Goal: Task Accomplishment & Management: Use online tool/utility

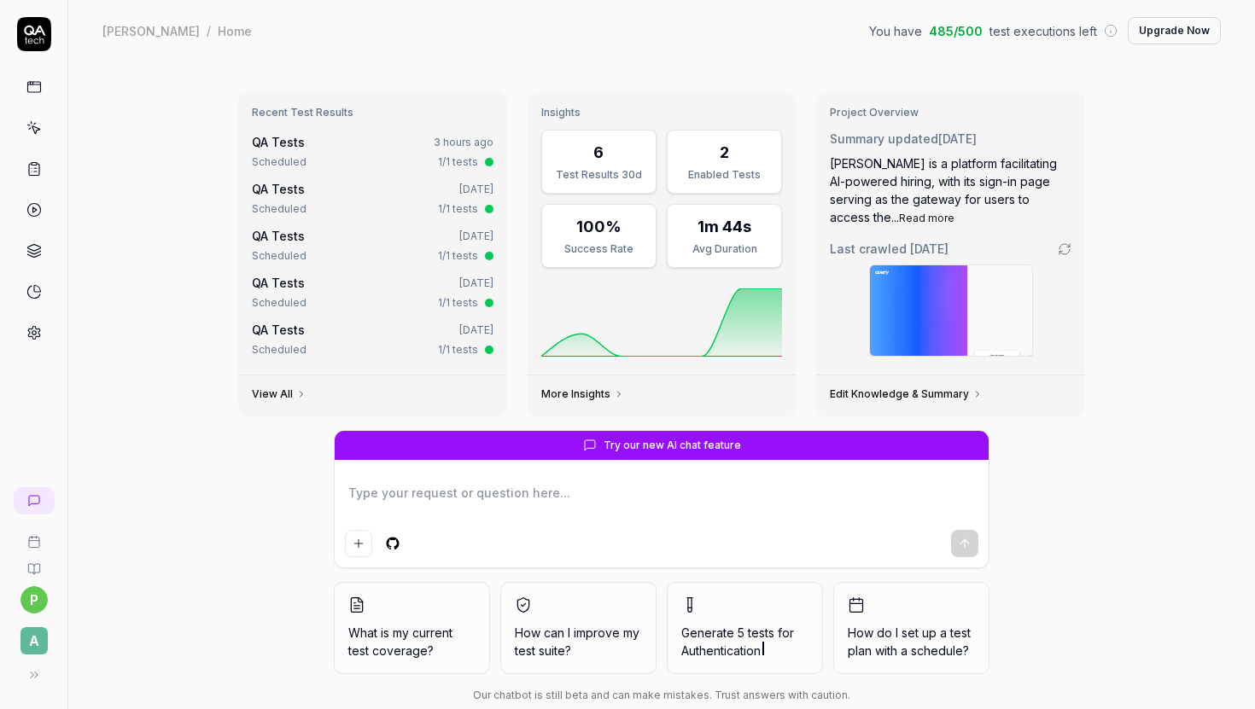
type textarea "*"
click at [461, 161] on div "1/1 tests" at bounding box center [458, 161] width 40 height 15
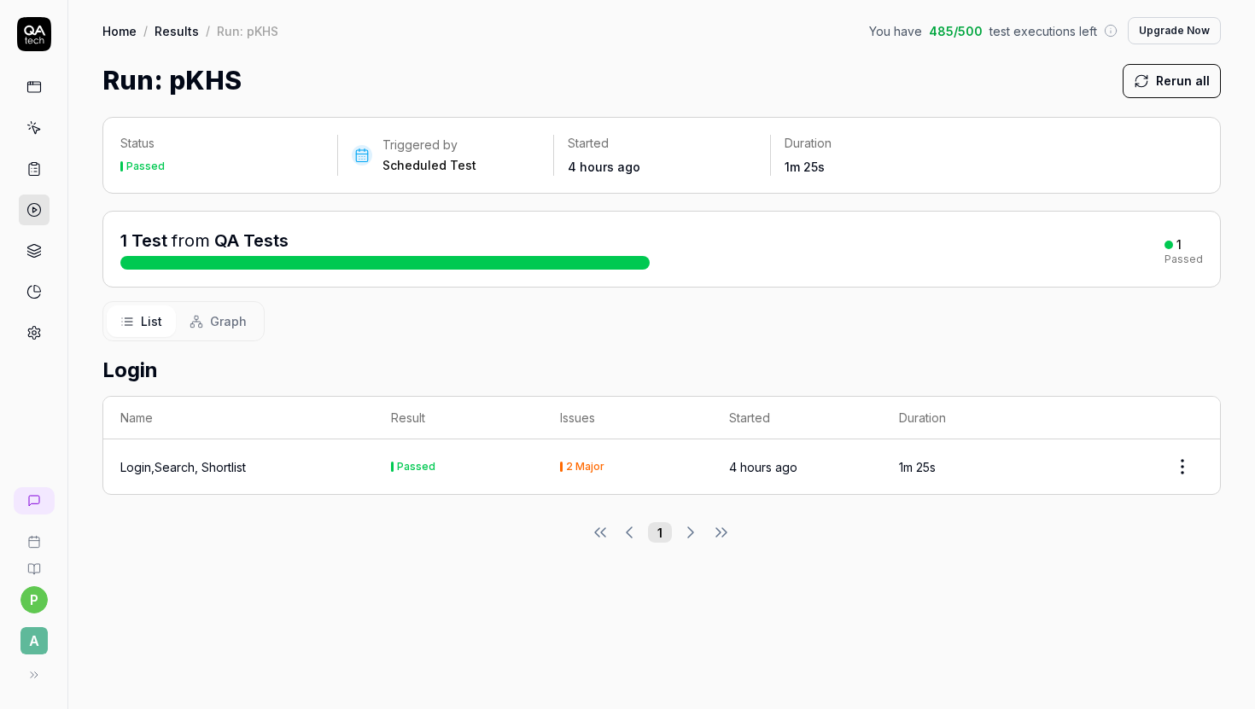
click at [572, 462] on div "2 Major" at bounding box center [585, 467] width 38 height 10
click at [1192, 466] on html "p A Home / Results / Run: pKHS You have 485 / 500 test executions left Upgrade …" at bounding box center [627, 354] width 1255 height 709
click at [218, 316] on span "Graph" at bounding box center [228, 321] width 37 height 18
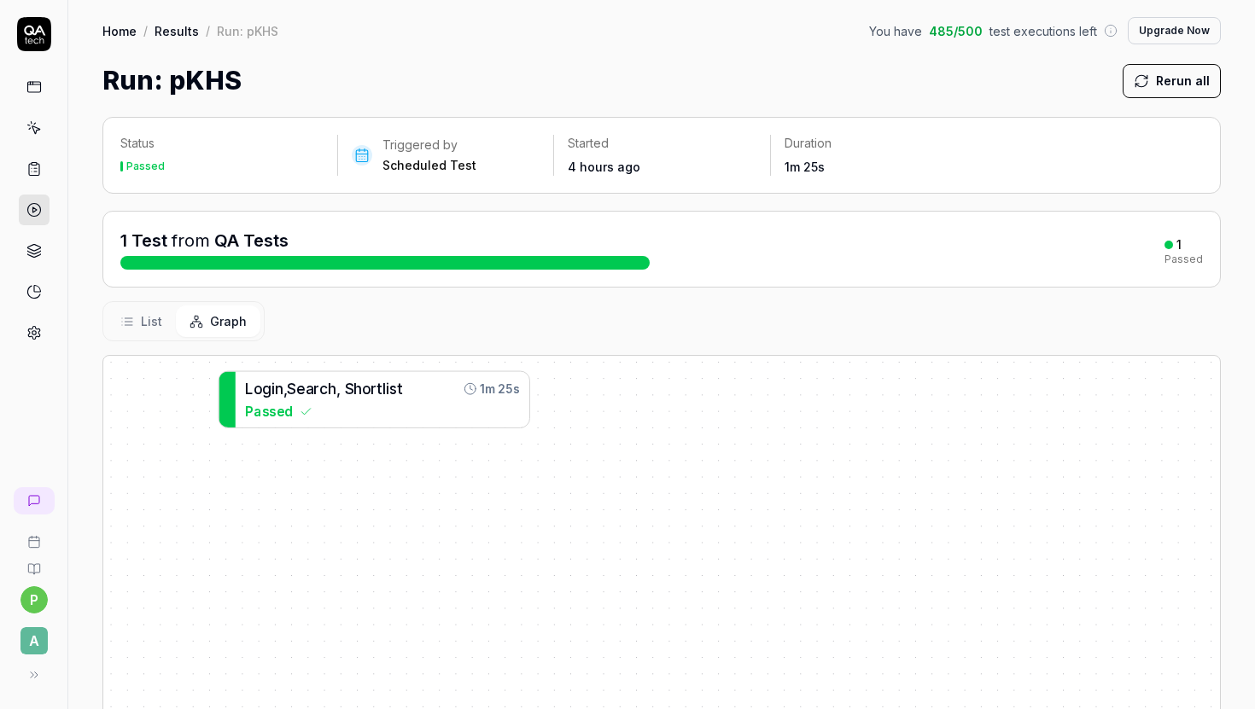
click at [152, 317] on span "List" at bounding box center [151, 321] width 21 height 18
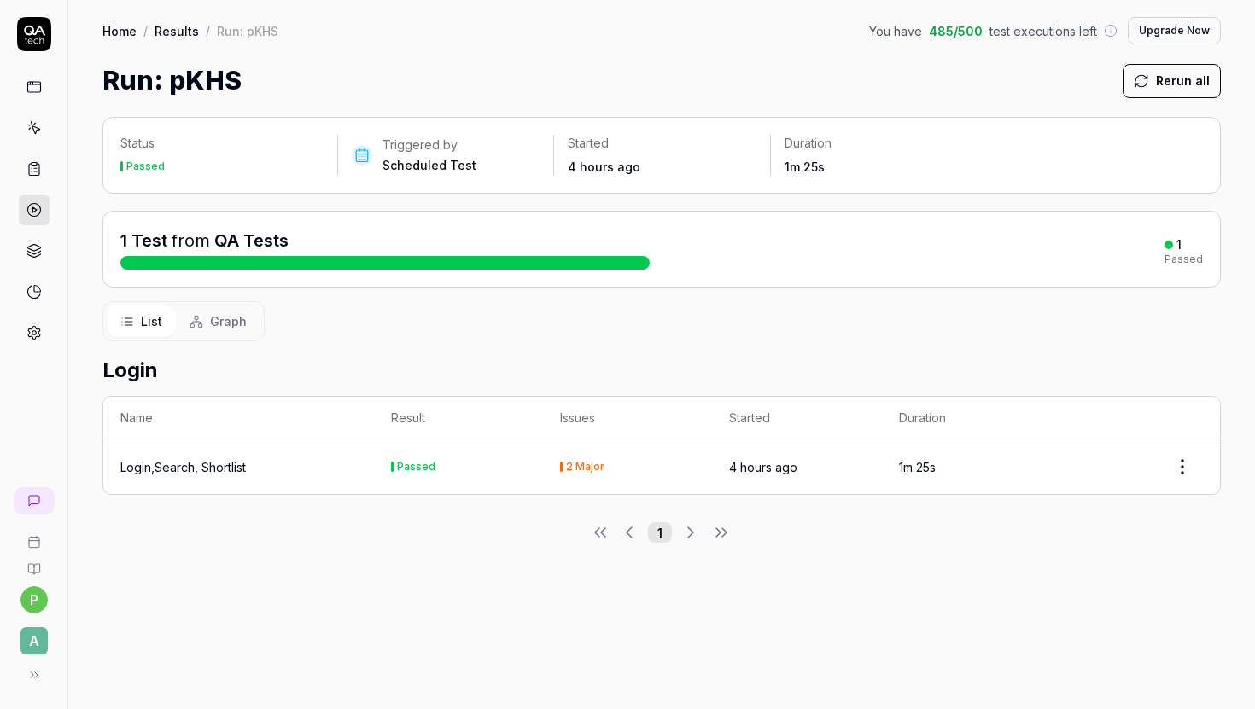
click at [228, 466] on div "Login,Search, Shortlist" at bounding box center [182, 467] width 125 height 18
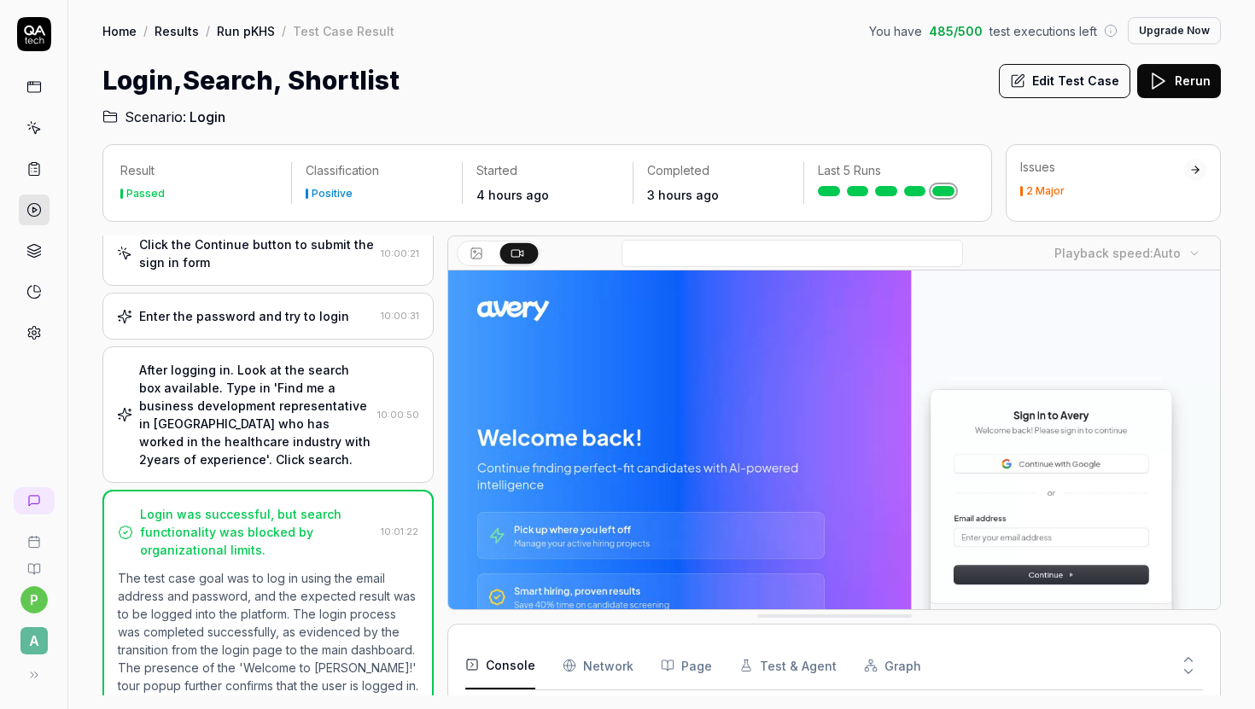
scroll to position [131, 0]
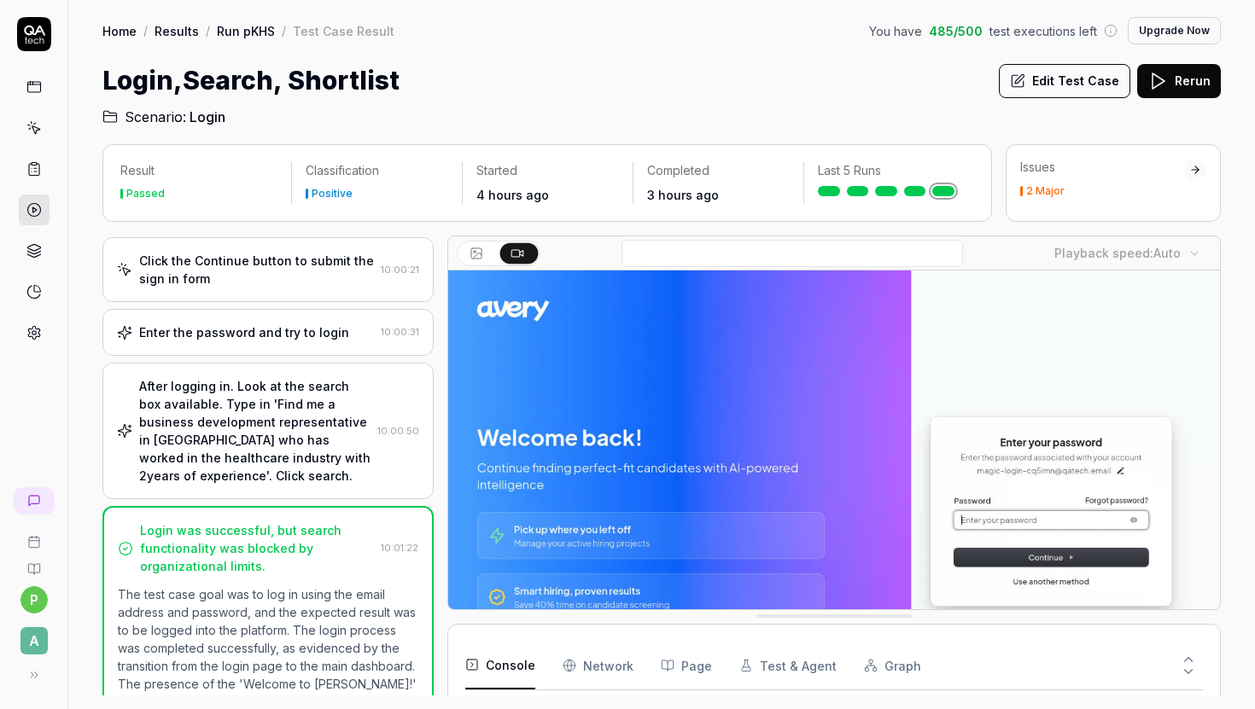
click at [313, 440] on div "After logging in. Look at the search box available. Type in 'Find me a business…" at bounding box center [254, 431] width 231 height 108
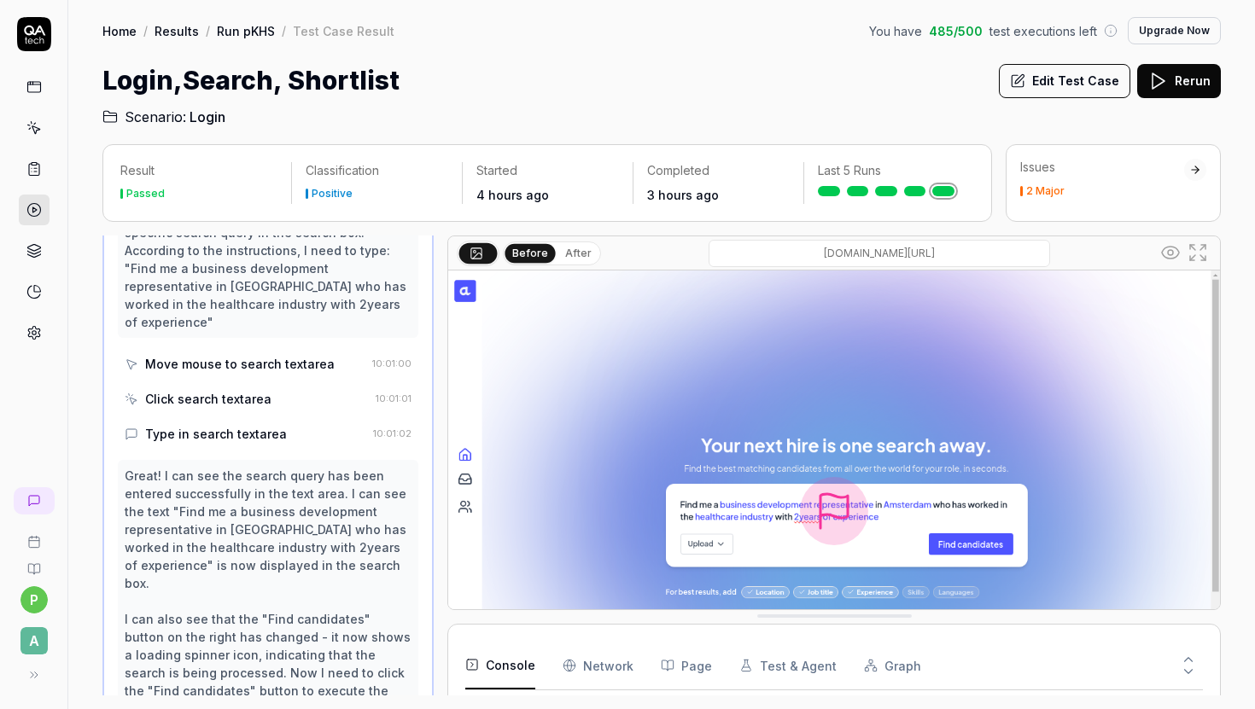
scroll to position [909, 0]
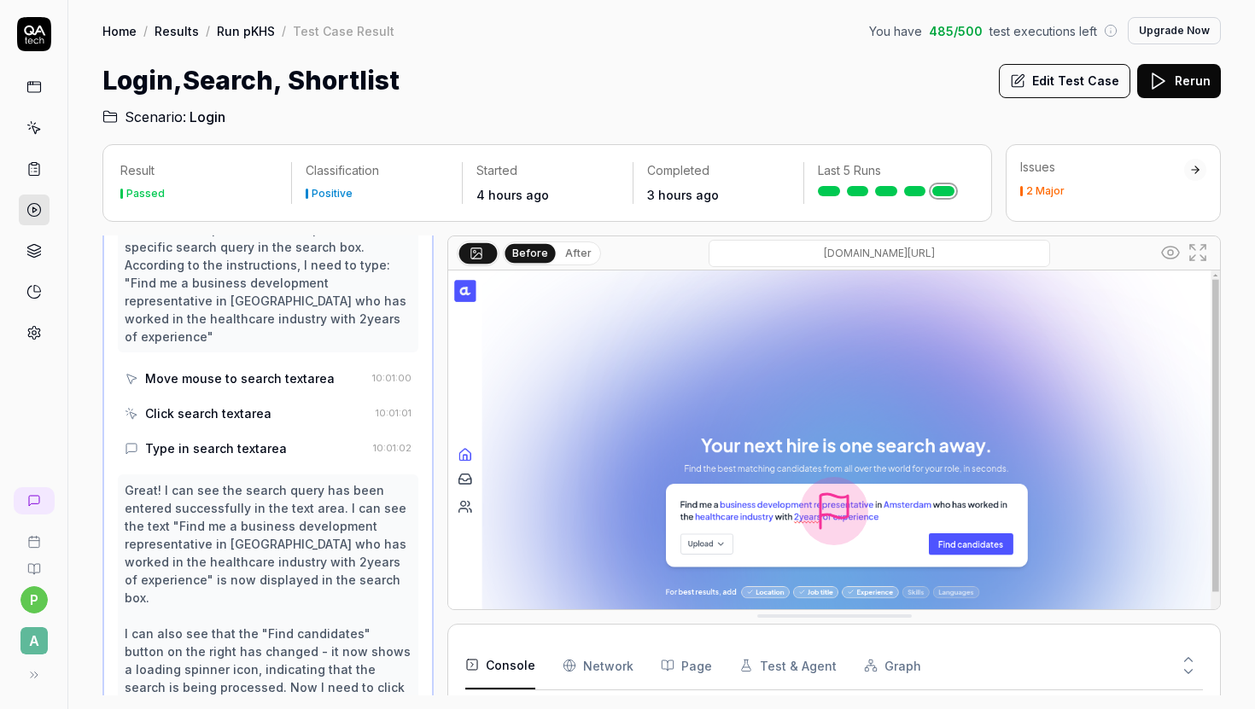
click at [573, 250] on button "After" at bounding box center [578, 253] width 40 height 19
click at [543, 254] on button "Before" at bounding box center [529, 253] width 49 height 19
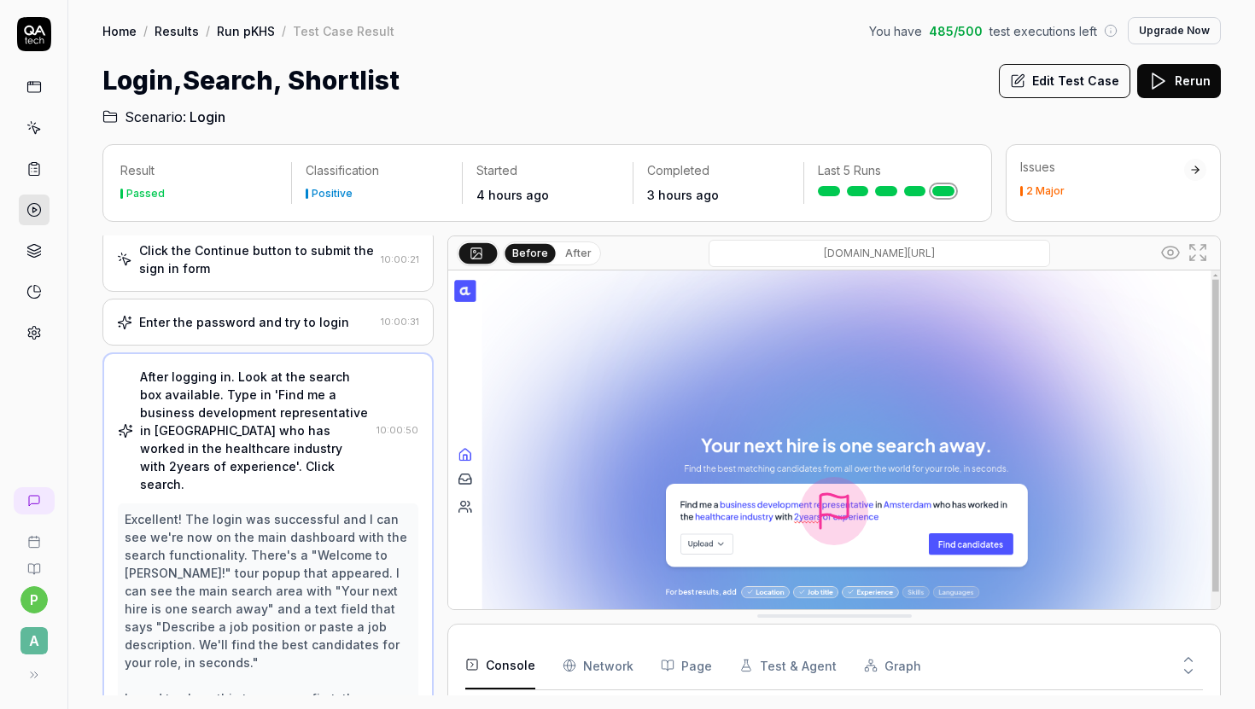
scroll to position [0, 0]
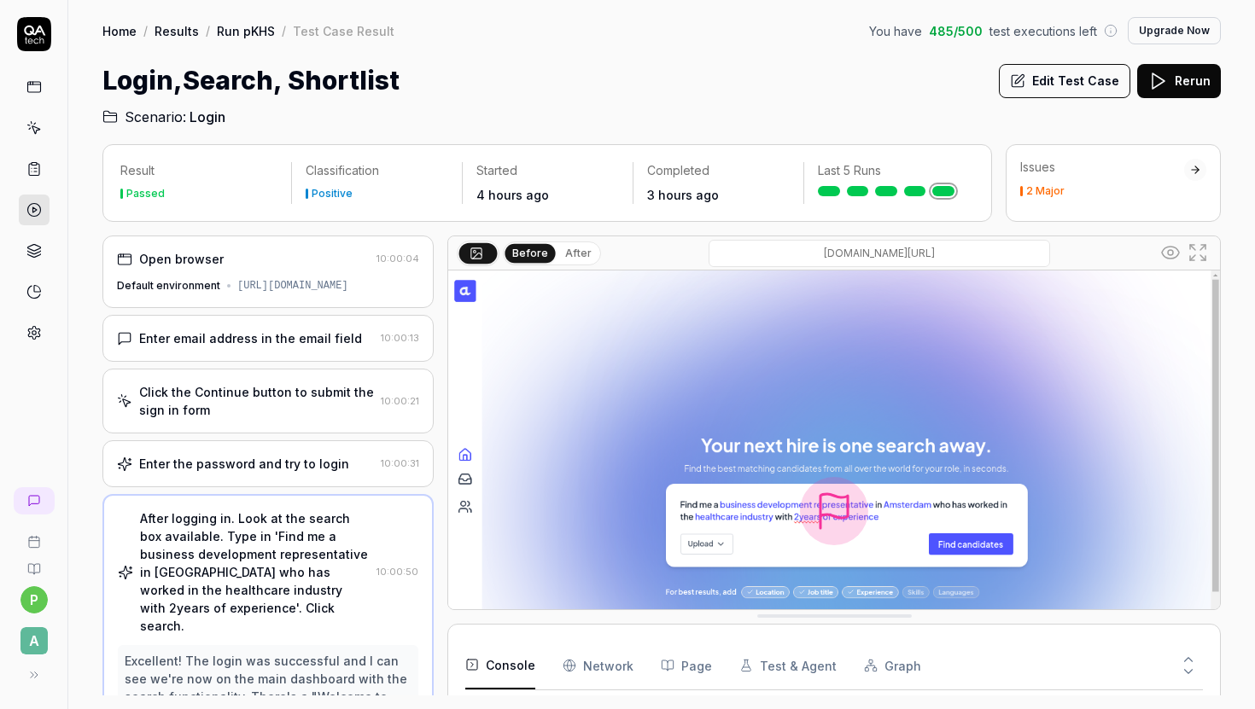
click at [1058, 80] on button "Edit Test Case" at bounding box center [1063, 81] width 131 height 34
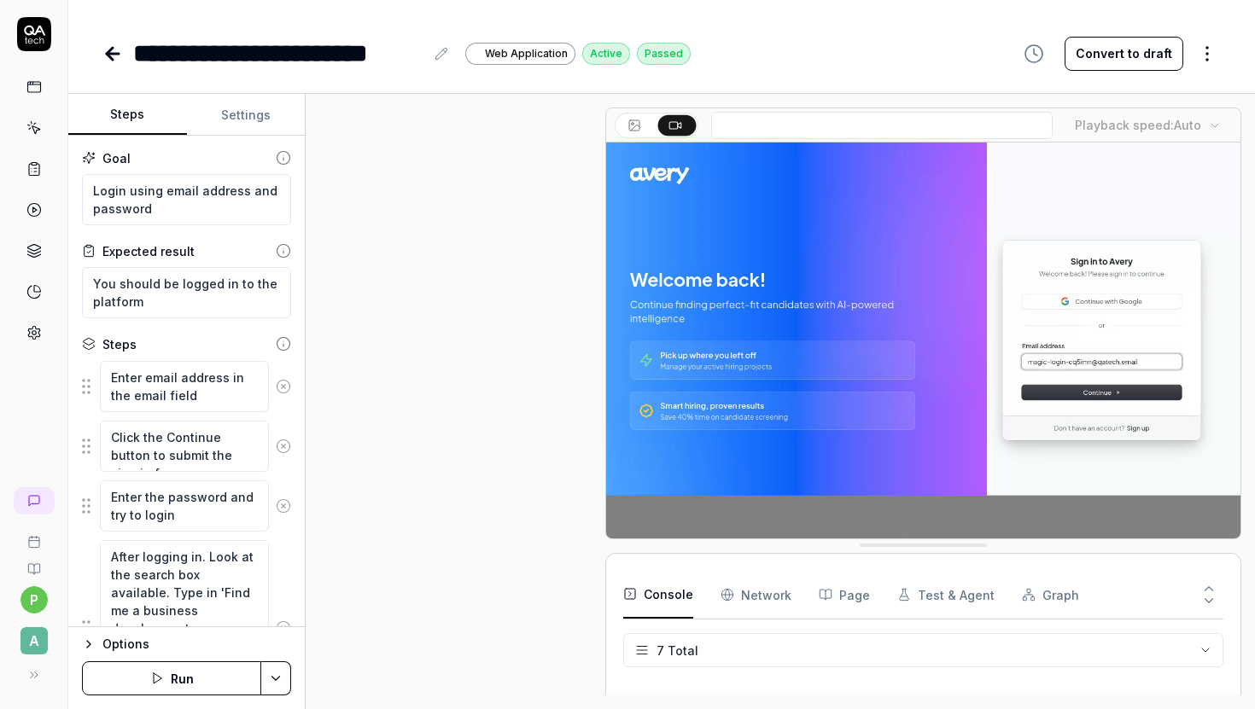
scroll to position [286, 0]
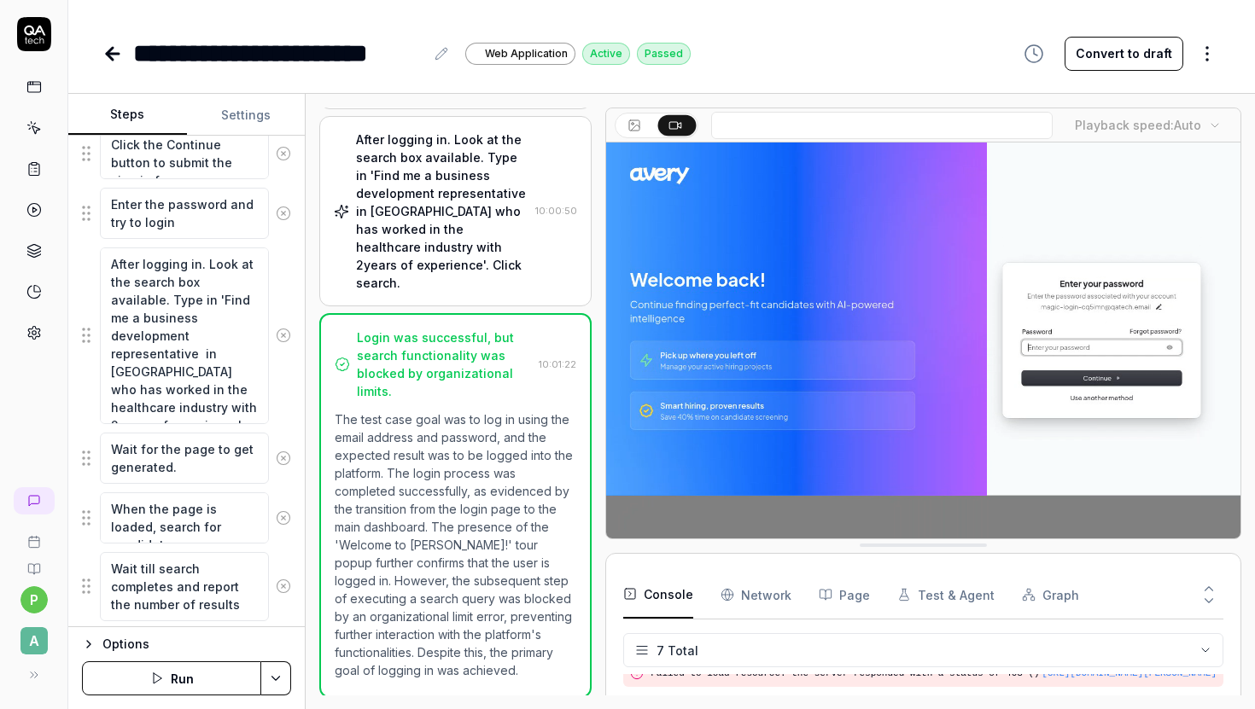
scroll to position [252, 0]
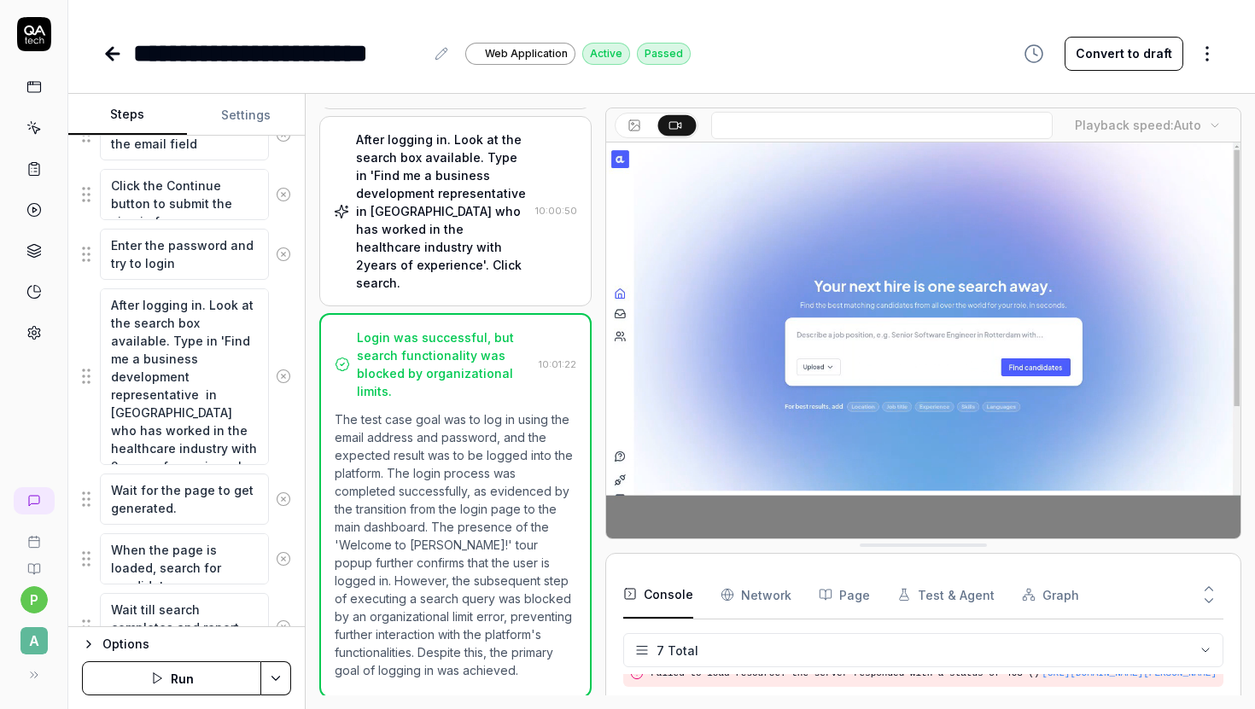
click at [32, 121] on icon at bounding box center [33, 127] width 15 height 15
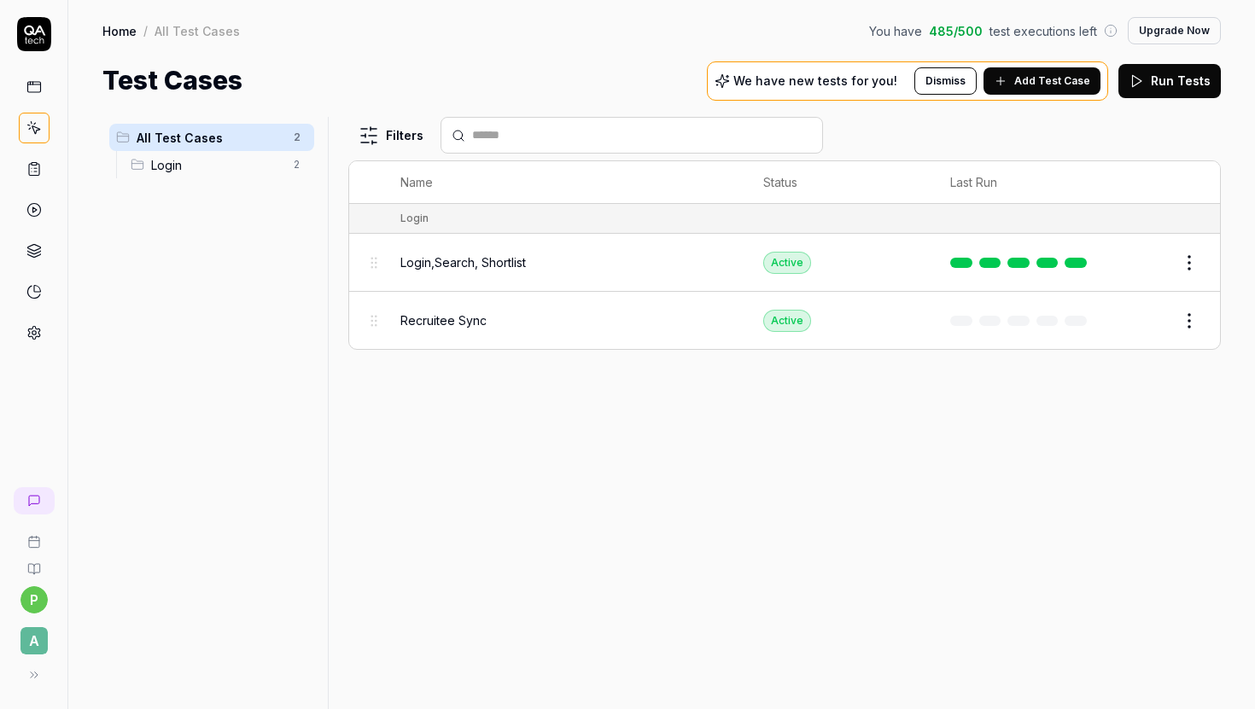
click at [504, 259] on span "Login,Search, Shortlist" at bounding box center [462, 262] width 125 height 18
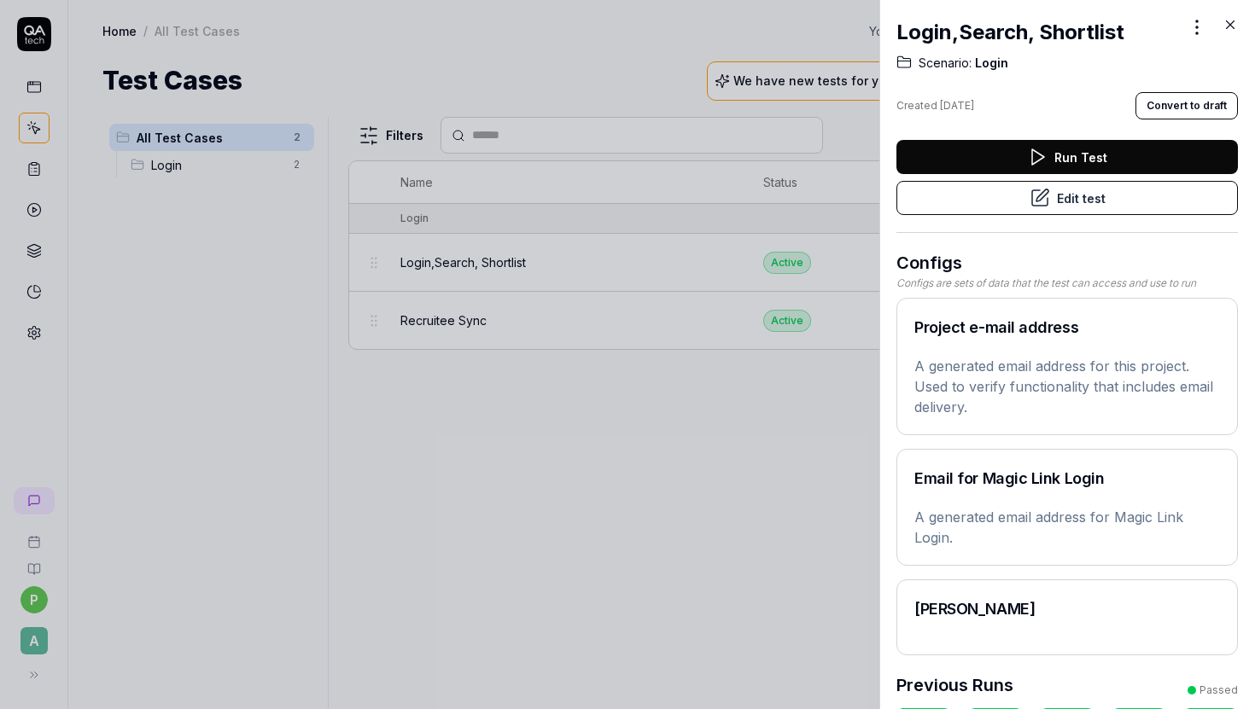
click at [1098, 196] on button "Edit test" at bounding box center [1066, 198] width 341 height 34
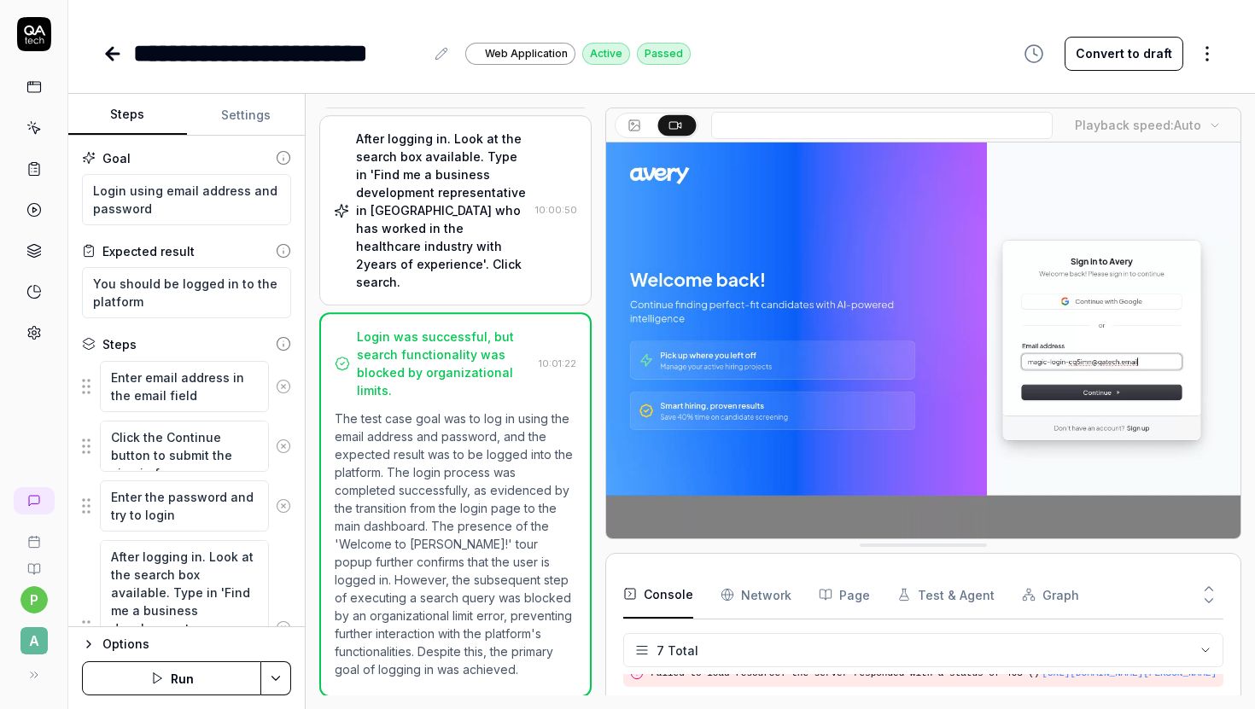
scroll to position [286, 0]
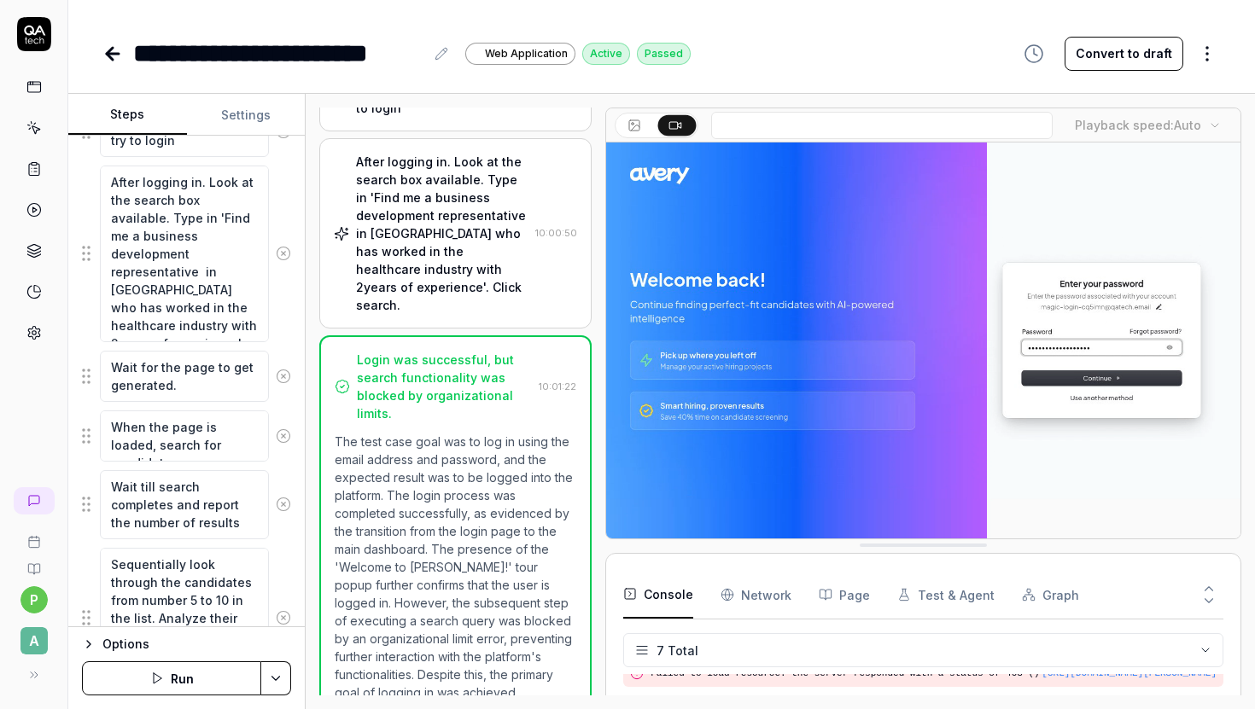
scroll to position [366, 0]
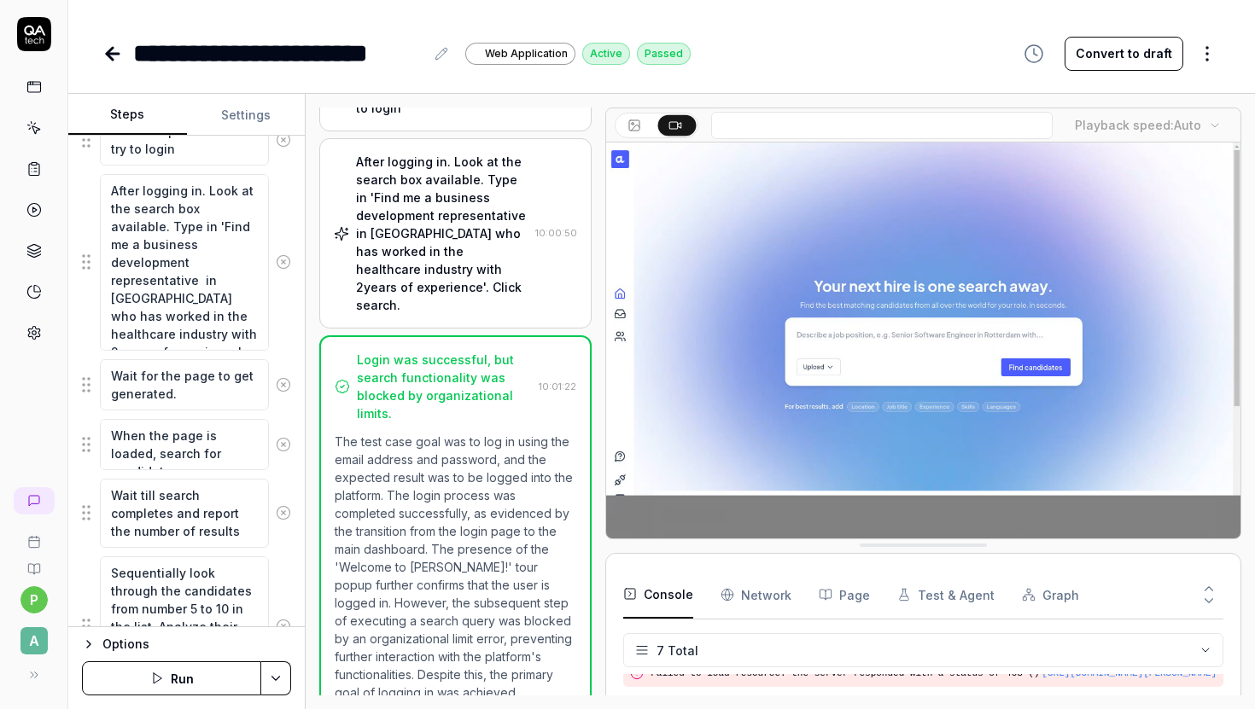
click at [1127, 48] on button "Convert to draft" at bounding box center [1123, 54] width 119 height 34
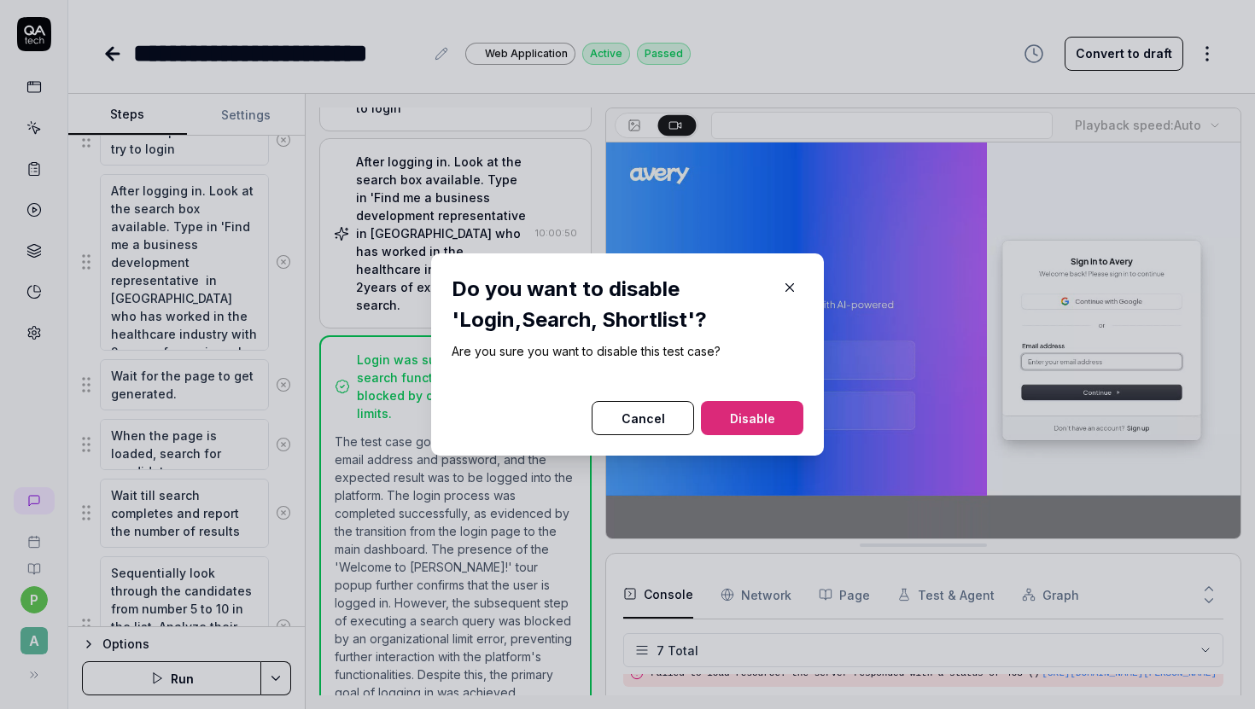
click at [769, 417] on button "Disable" at bounding box center [752, 418] width 102 height 34
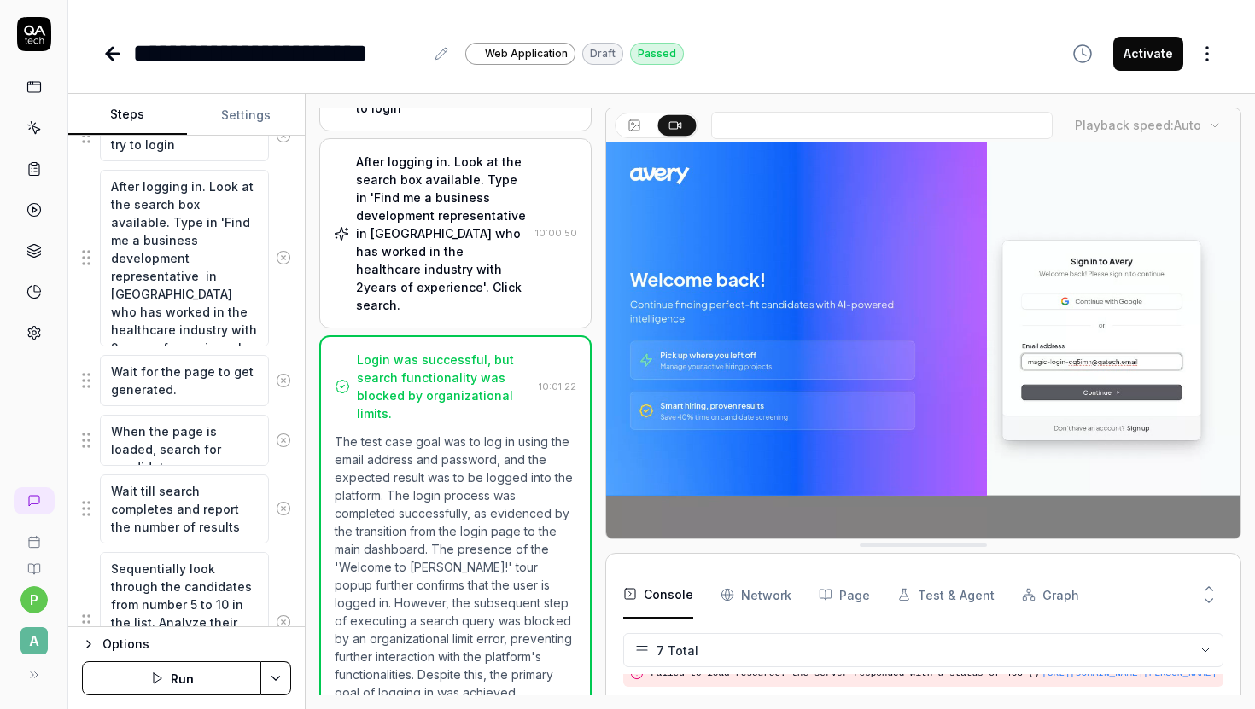
scroll to position [363, 0]
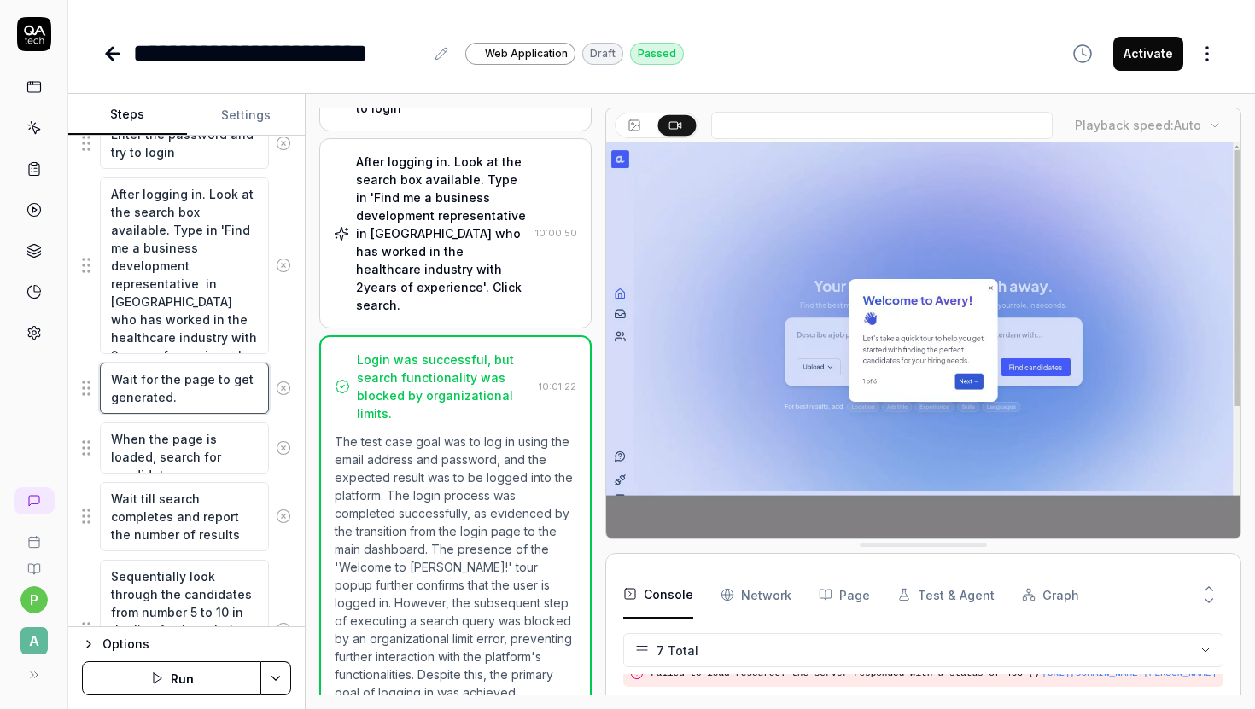
click at [179, 406] on textarea "Wait for the page to get generated." at bounding box center [184, 388] width 169 height 51
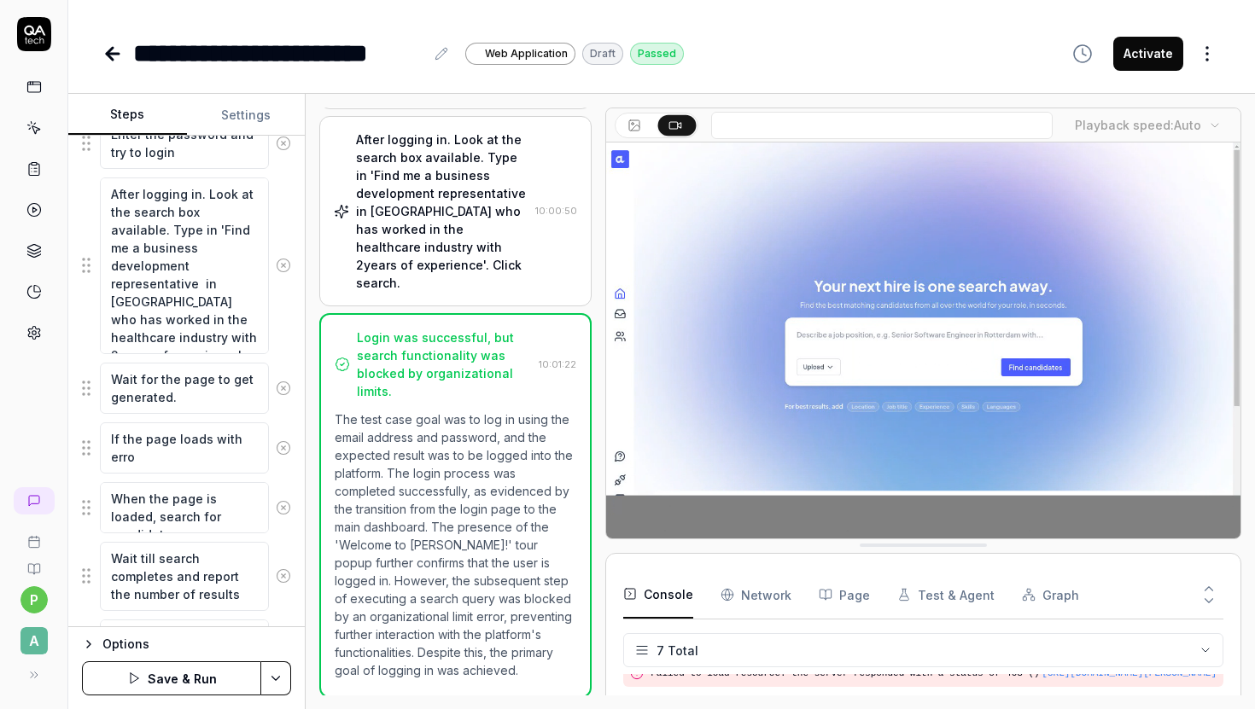
scroll to position [0, 0]
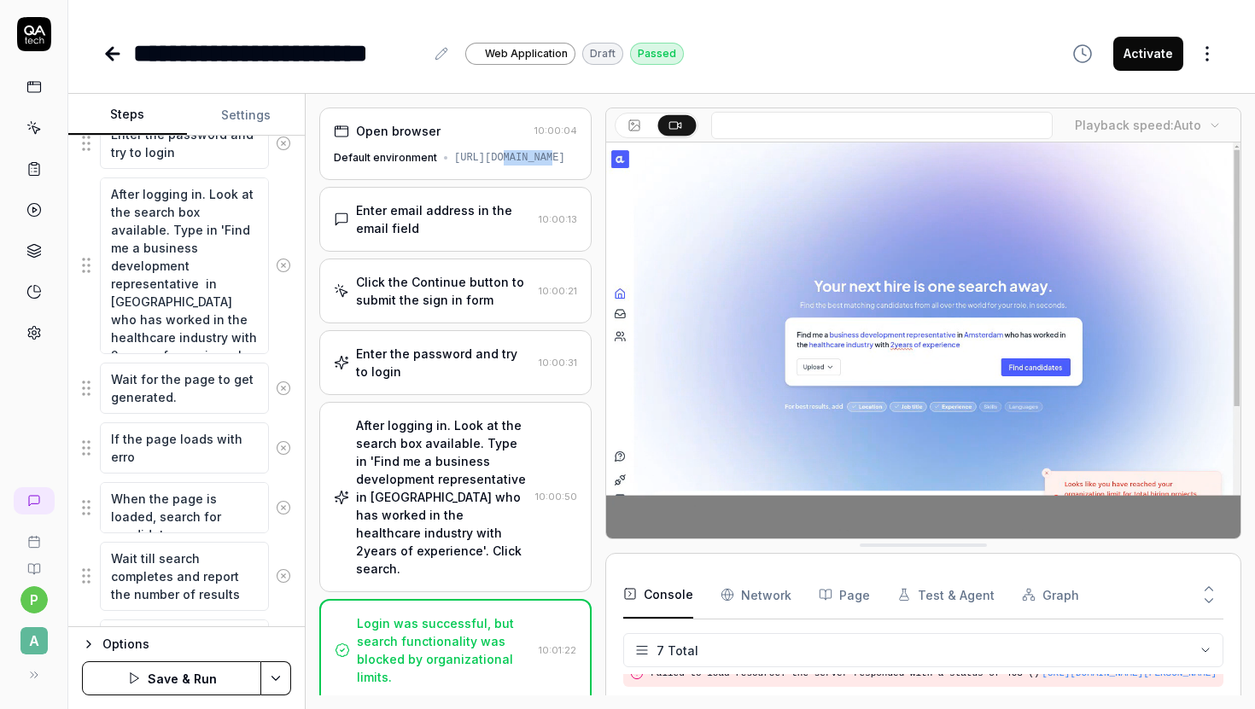
drag, startPoint x: 472, startPoint y: 162, endPoint x: 448, endPoint y: 166, distance: 24.1
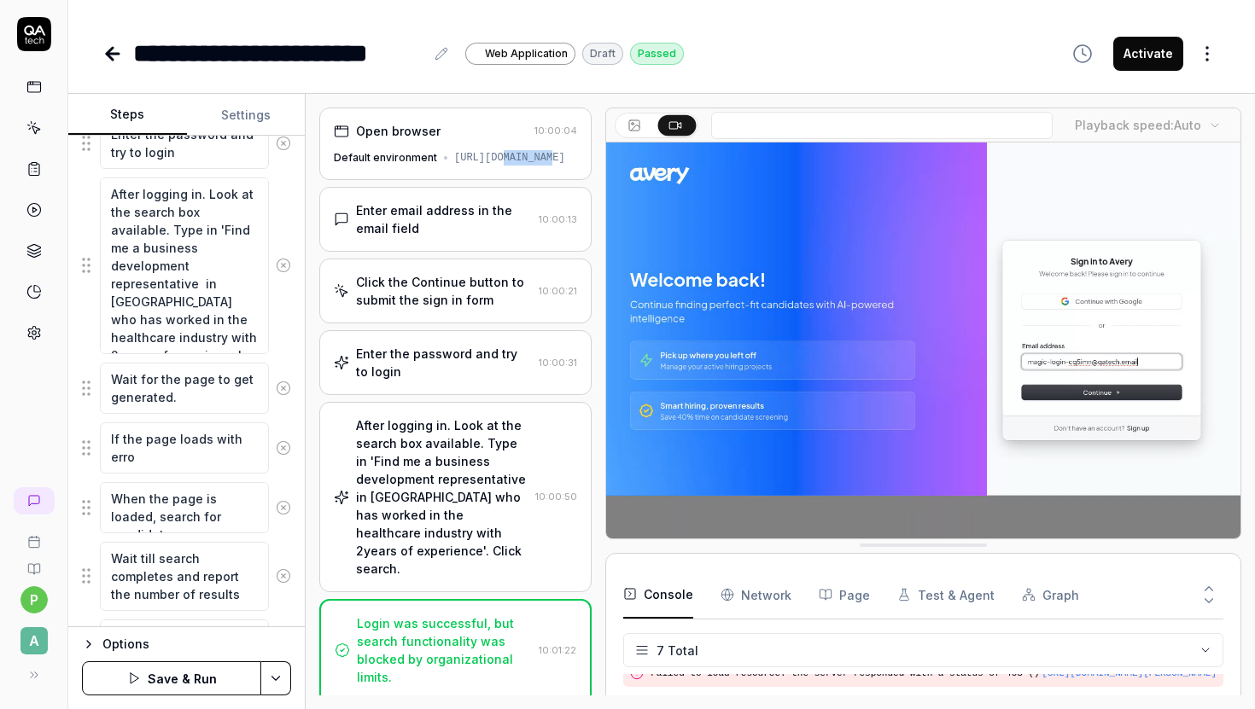
click at [454, 166] on div "https://frontend-staging-1889.up.railway.app/dashboard" at bounding box center [509, 157] width 111 height 15
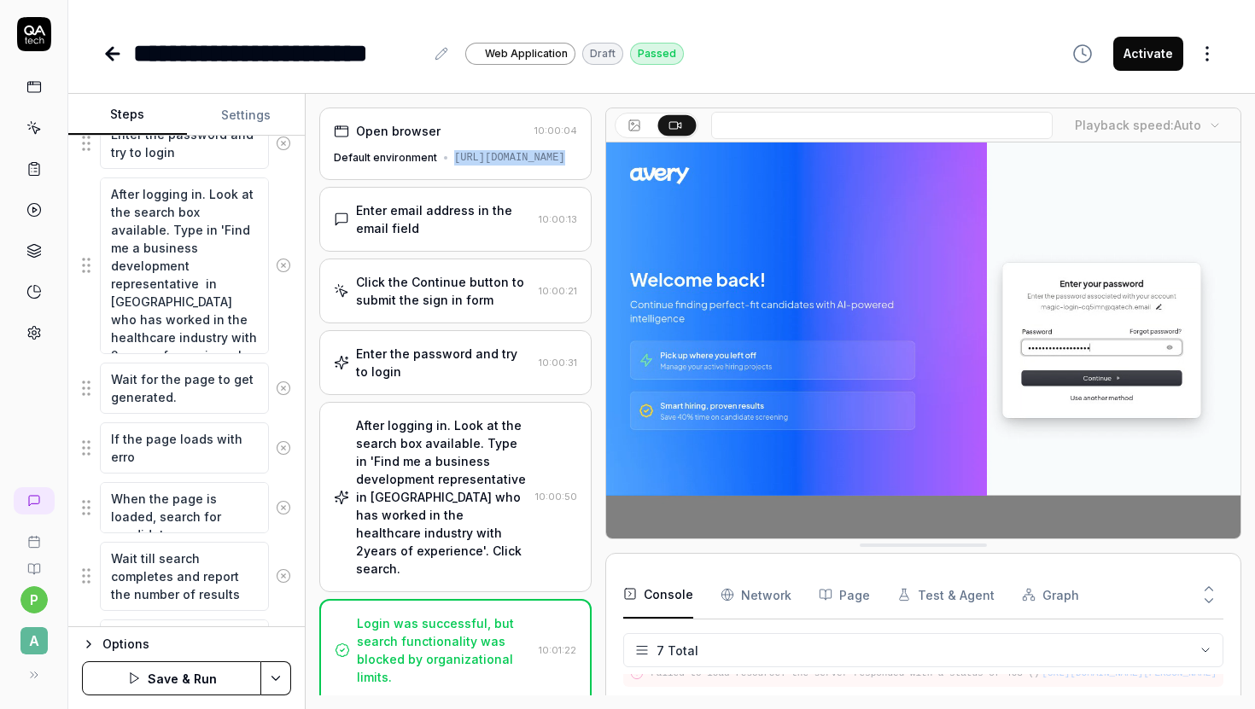
click at [454, 166] on div "https://frontend-staging-1889.up.railway.app/dashboard" at bounding box center [509, 157] width 111 height 15
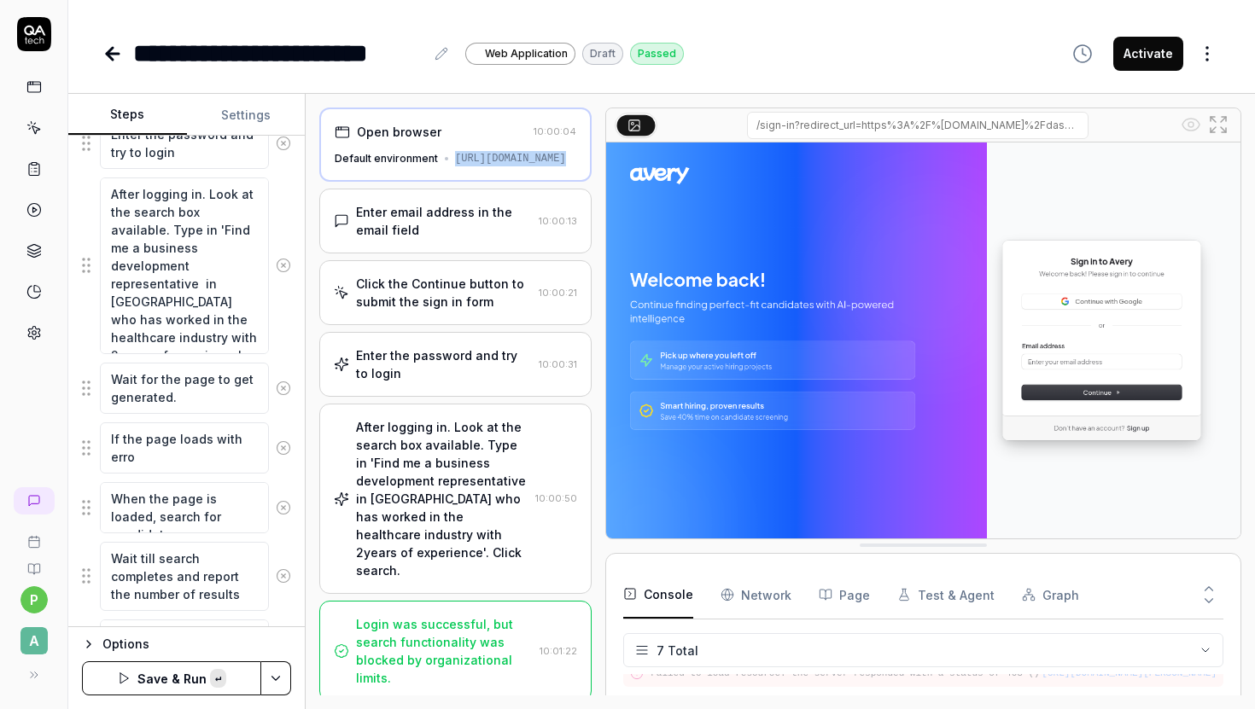
copy div "https://frontend-staging-1889.up.railway.app/dashboard"
click at [160, 461] on textarea "If the page loads with erro" at bounding box center [184, 447] width 169 height 51
paste textarea "Looks like you have reached your organization limit for total hiring projects"
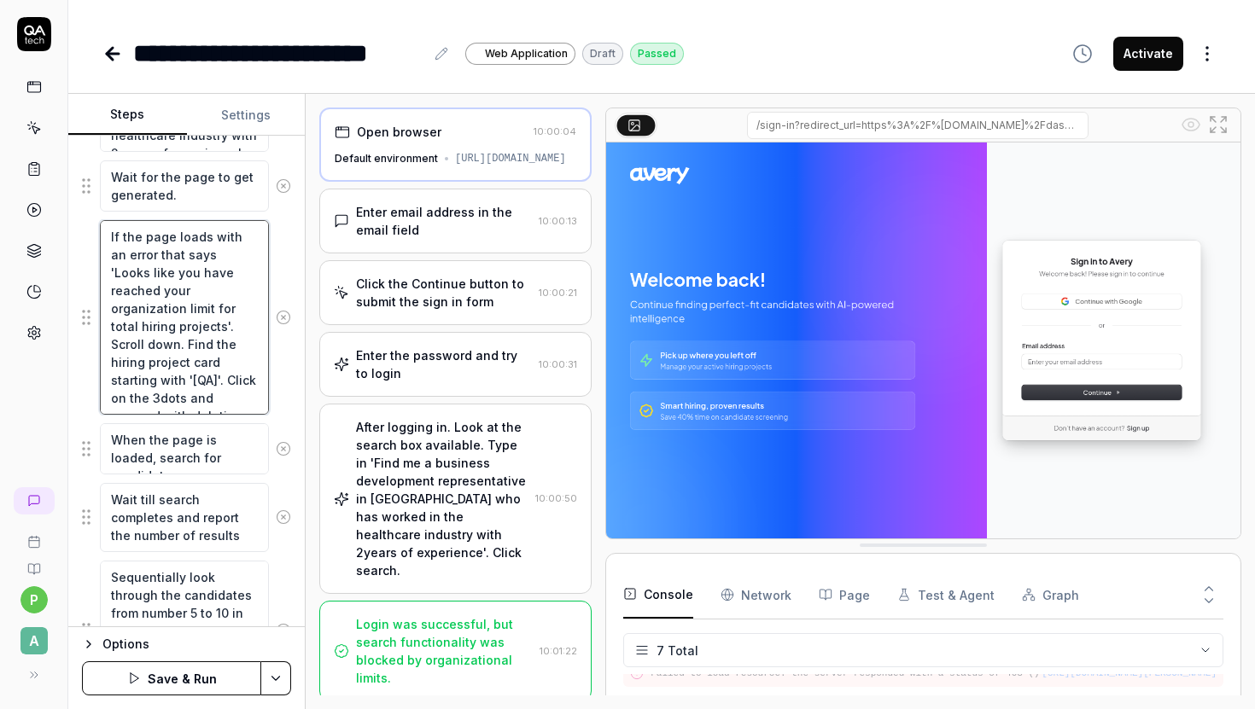
scroll to position [568, 0]
type textarea "If the page loads with an error that says 'Looks like you have reached your org…"
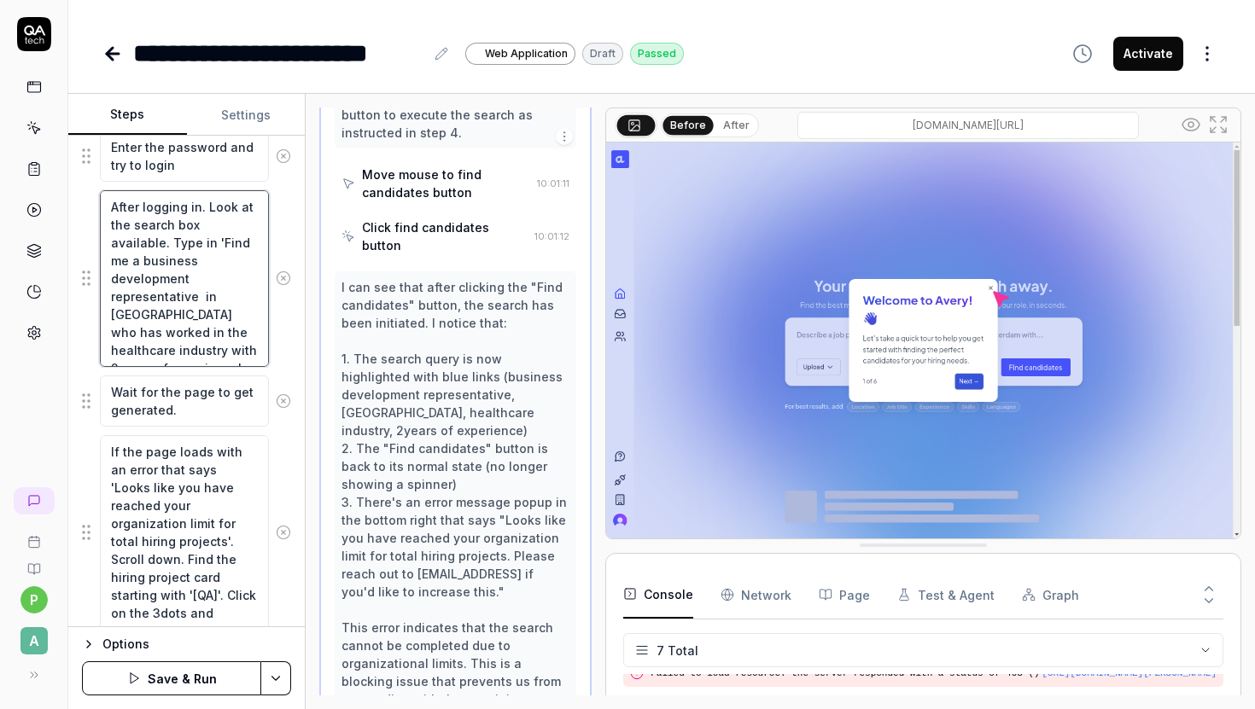
scroll to position [1643, 0]
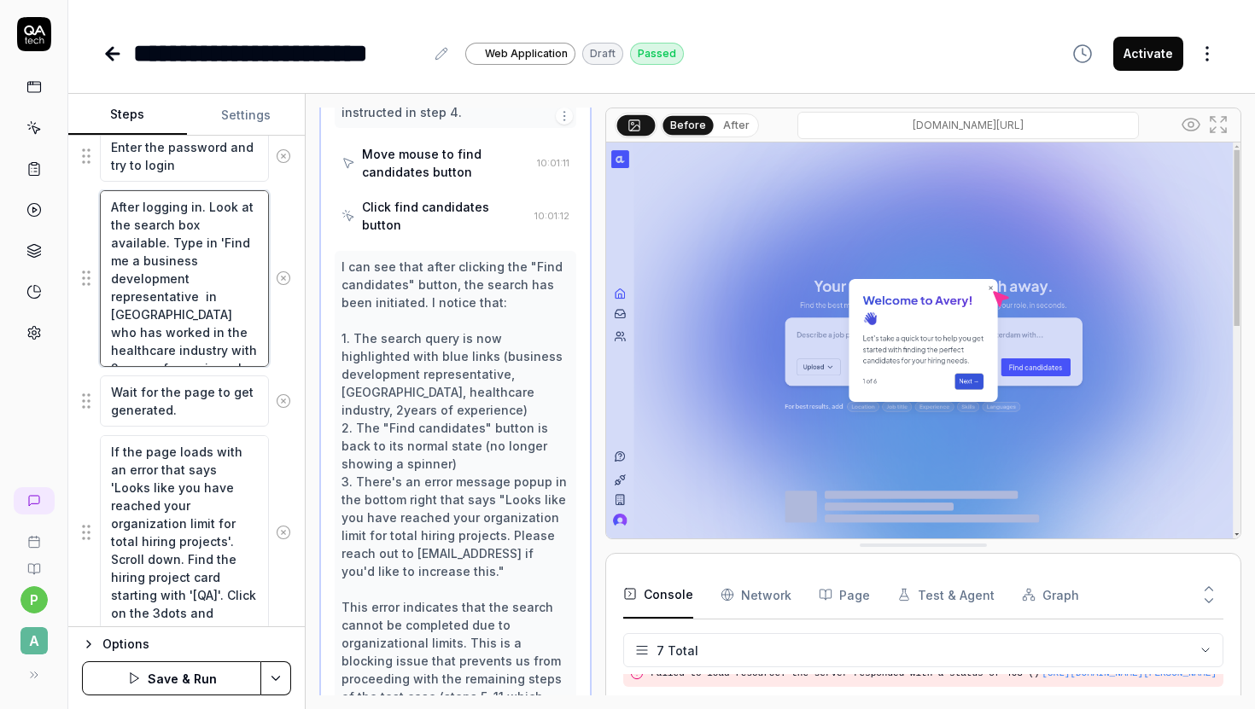
drag, startPoint x: 205, startPoint y: 206, endPoint x: 257, endPoint y: 349, distance: 152.5
click at [257, 349] on textarea "After logging in. Look at the search box available. Type in 'Find me a business…" at bounding box center [184, 278] width 169 height 177
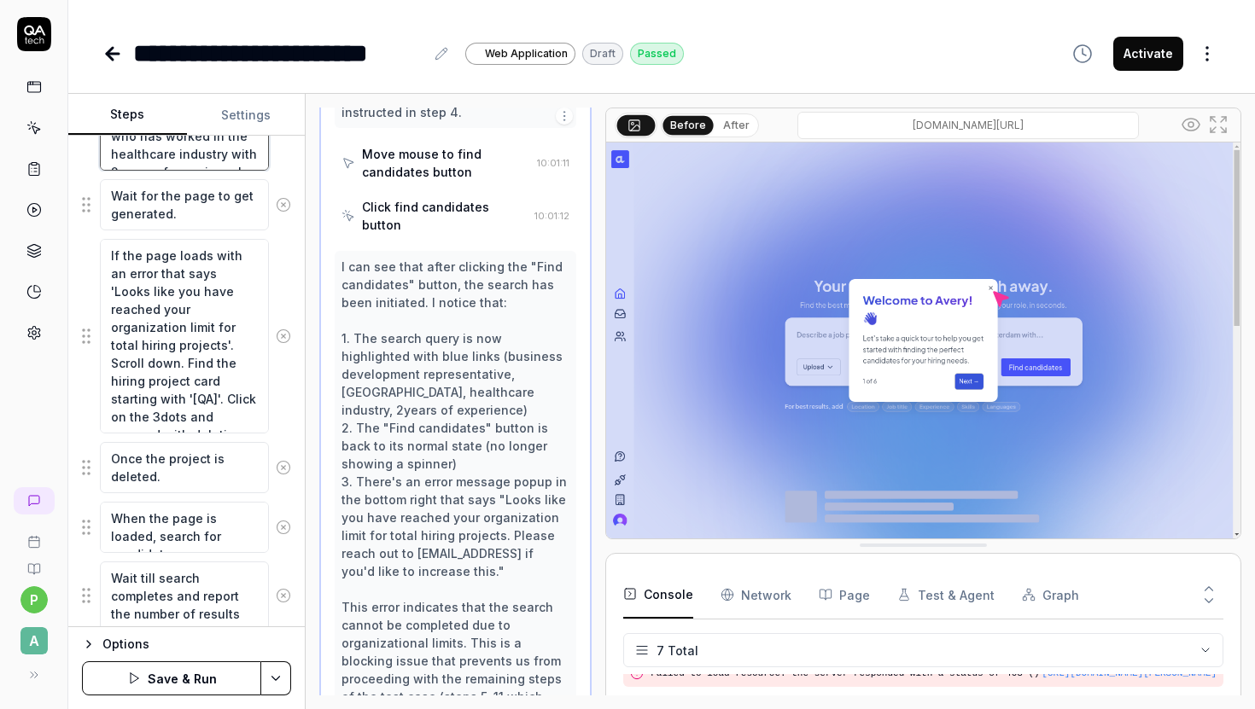
scroll to position [562, 0]
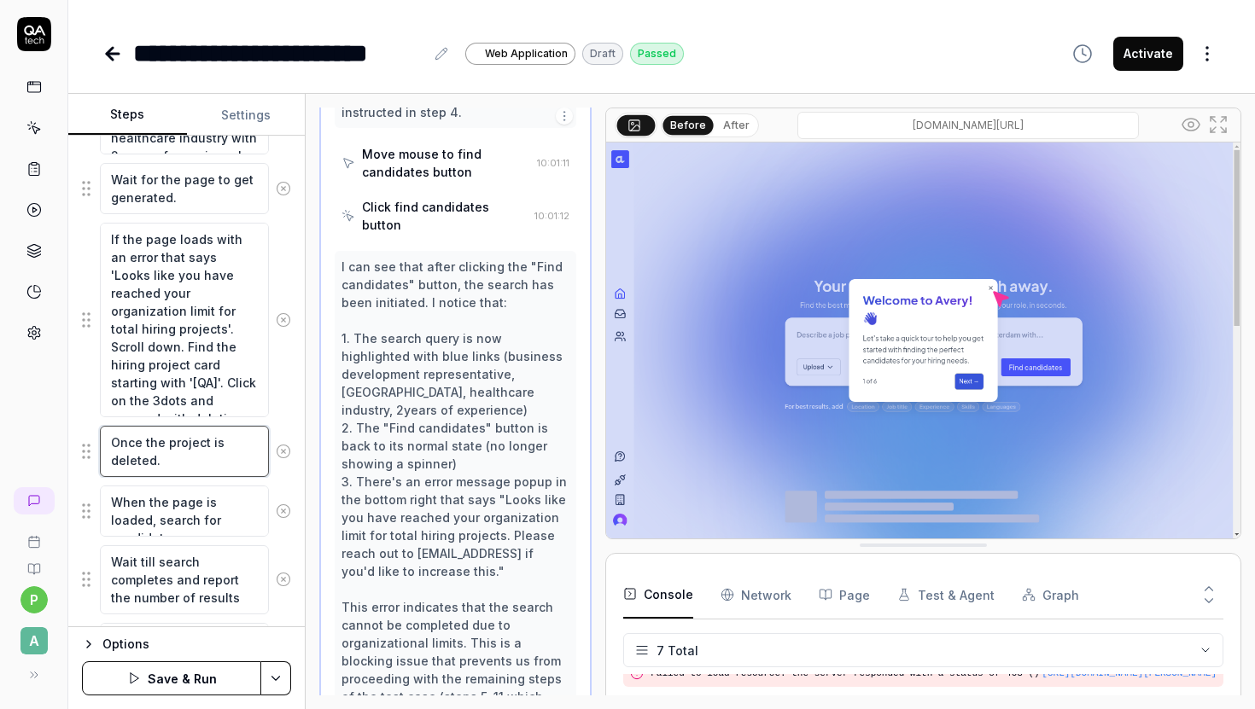
click at [190, 457] on textarea "Once the project is deleted." at bounding box center [184, 451] width 169 height 51
paste textarea "Look at the search box available. Type in 'Find me a business development repre…"
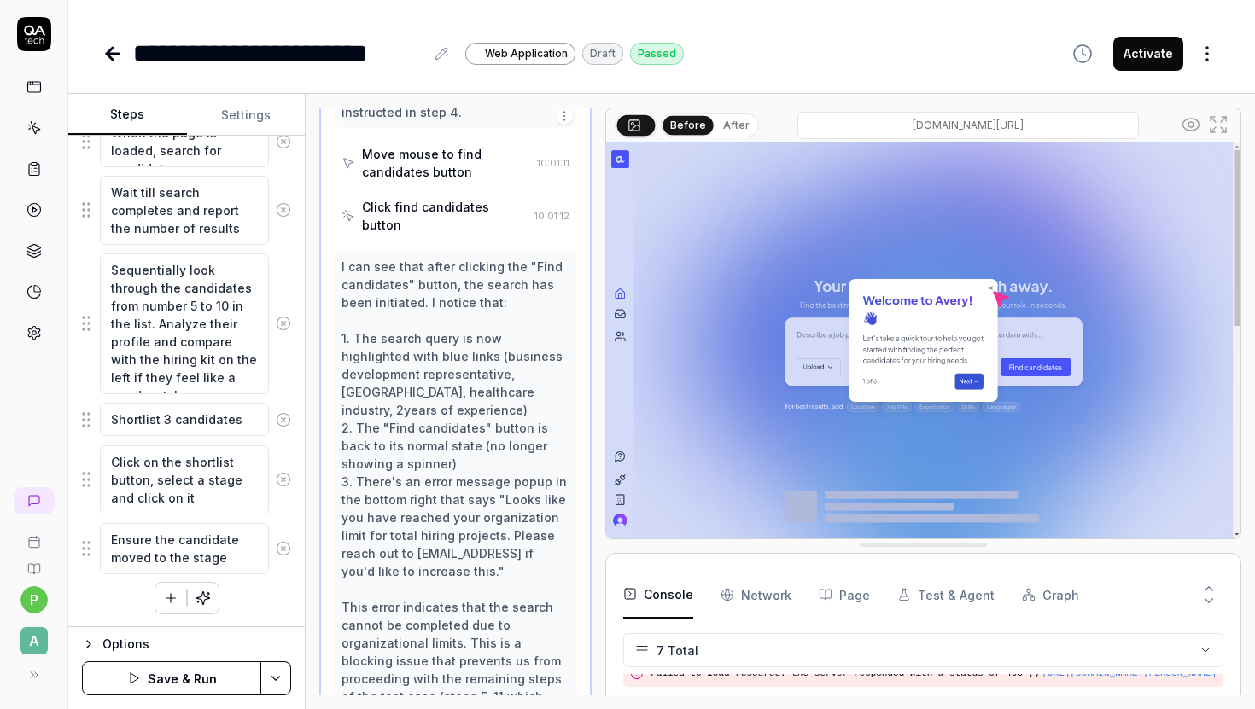
scroll to position [1076, 0]
type textarea "Once the project is deleted. Look at the search box available. Type in 'Find me…"
click at [188, 228] on textarea "Wait till search completes and report the number of results" at bounding box center [184, 209] width 169 height 69
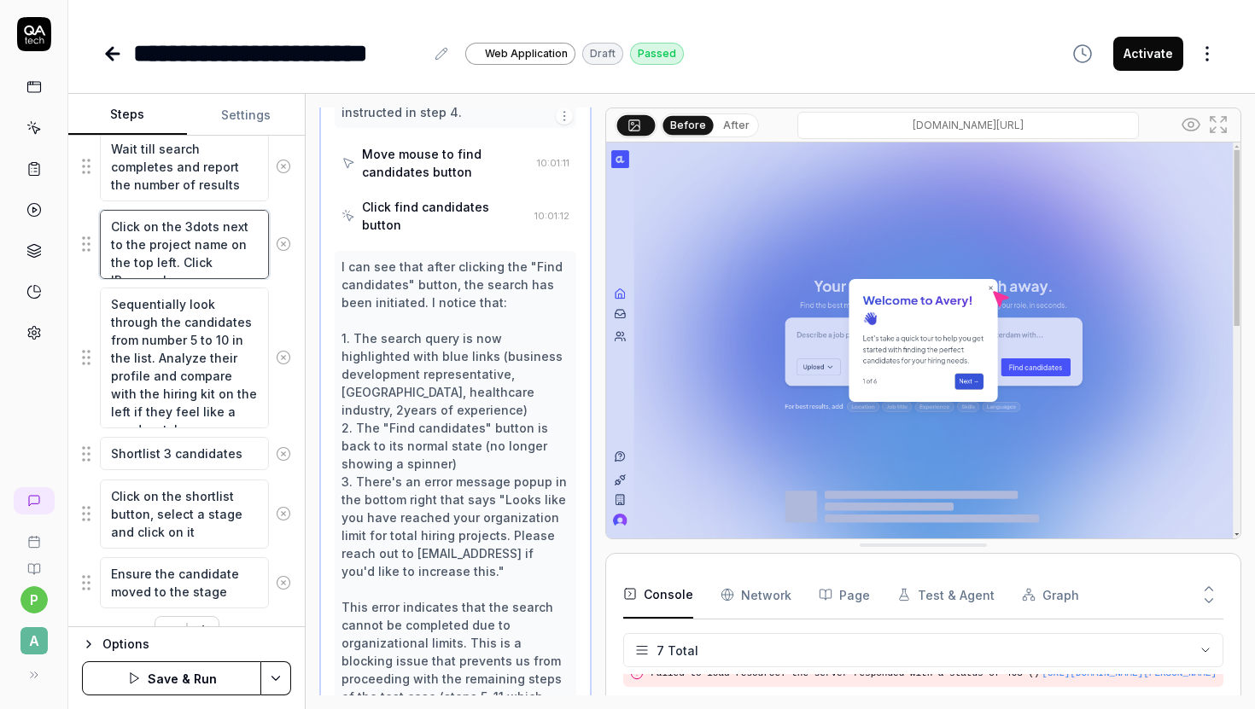
type textarea "Click on the 3dots next to the project name on the top left. Click 'Rename'."
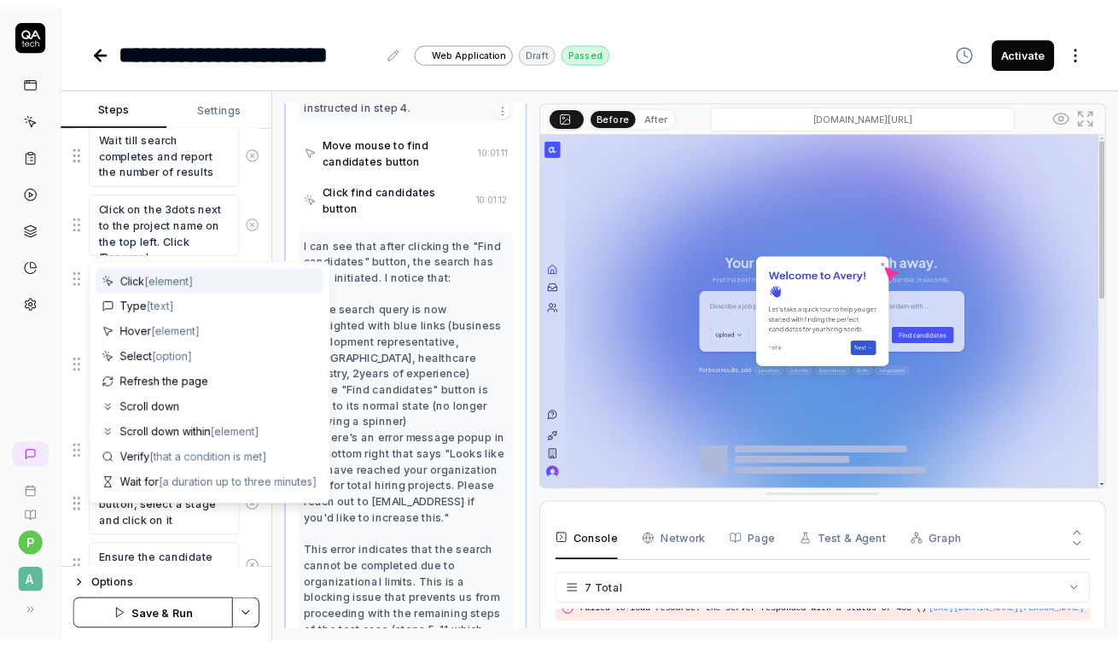
scroll to position [1161, 0]
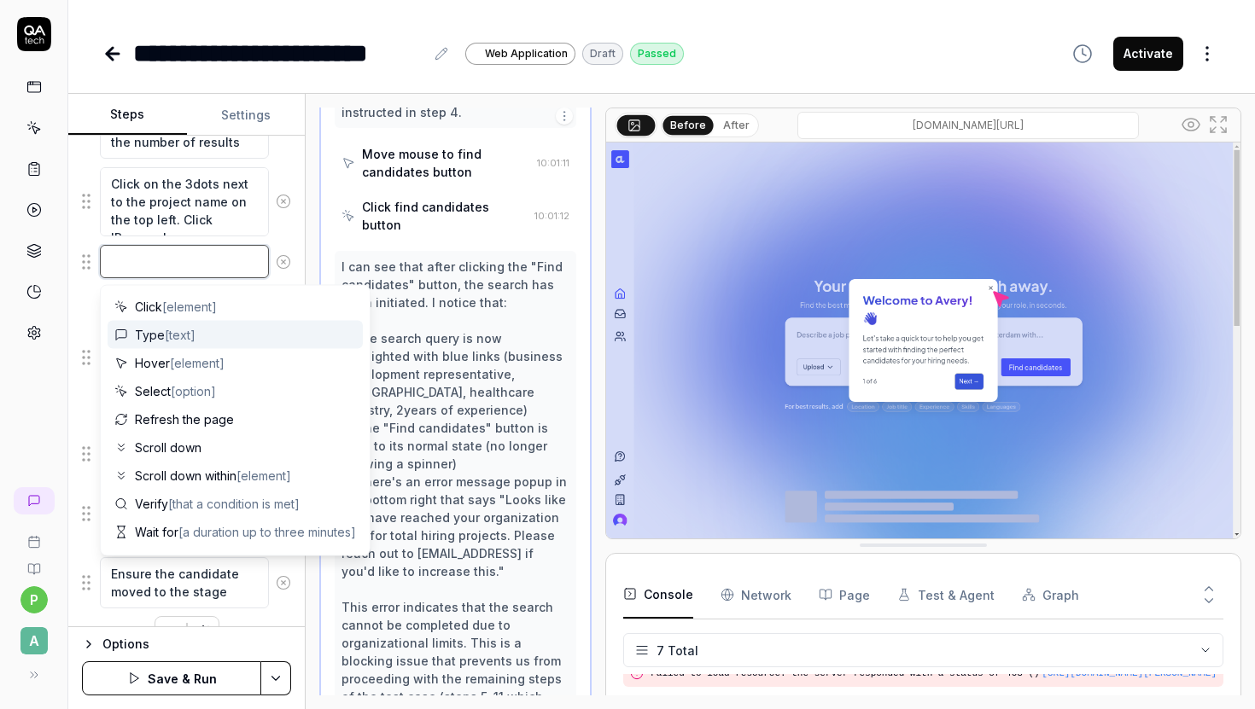
type textarea "E"
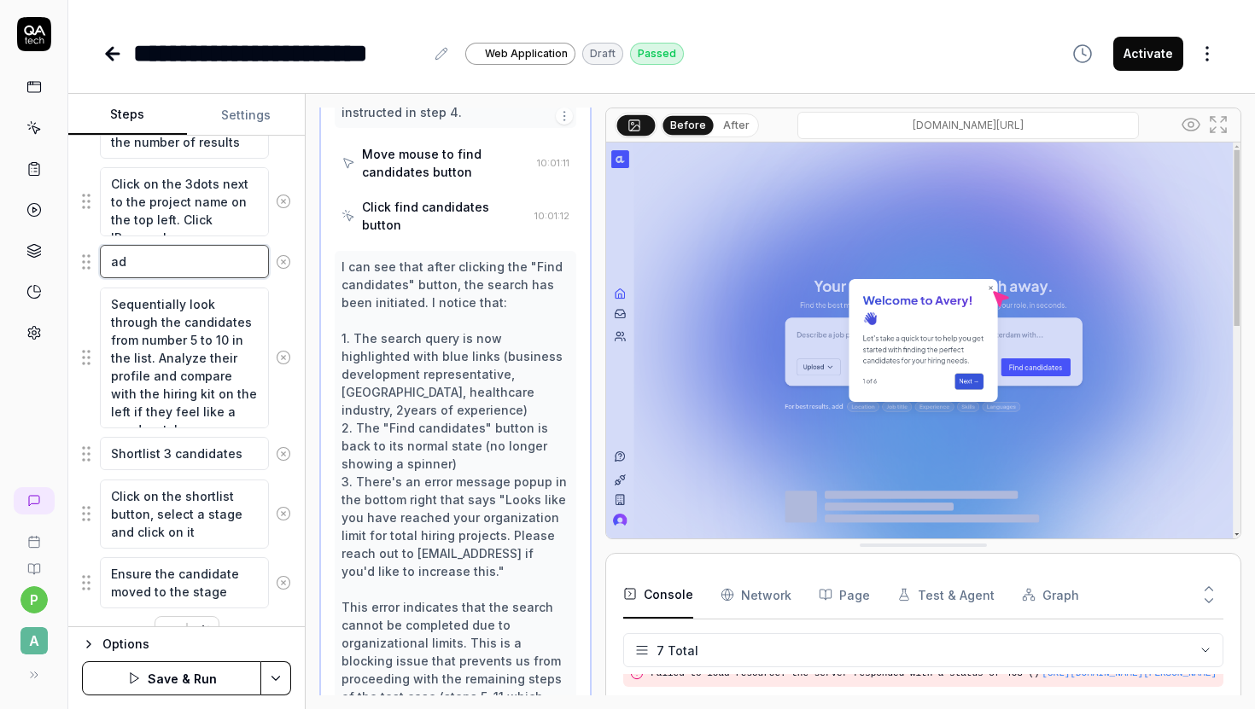
type textarea "a"
paste textarea "[QA]"
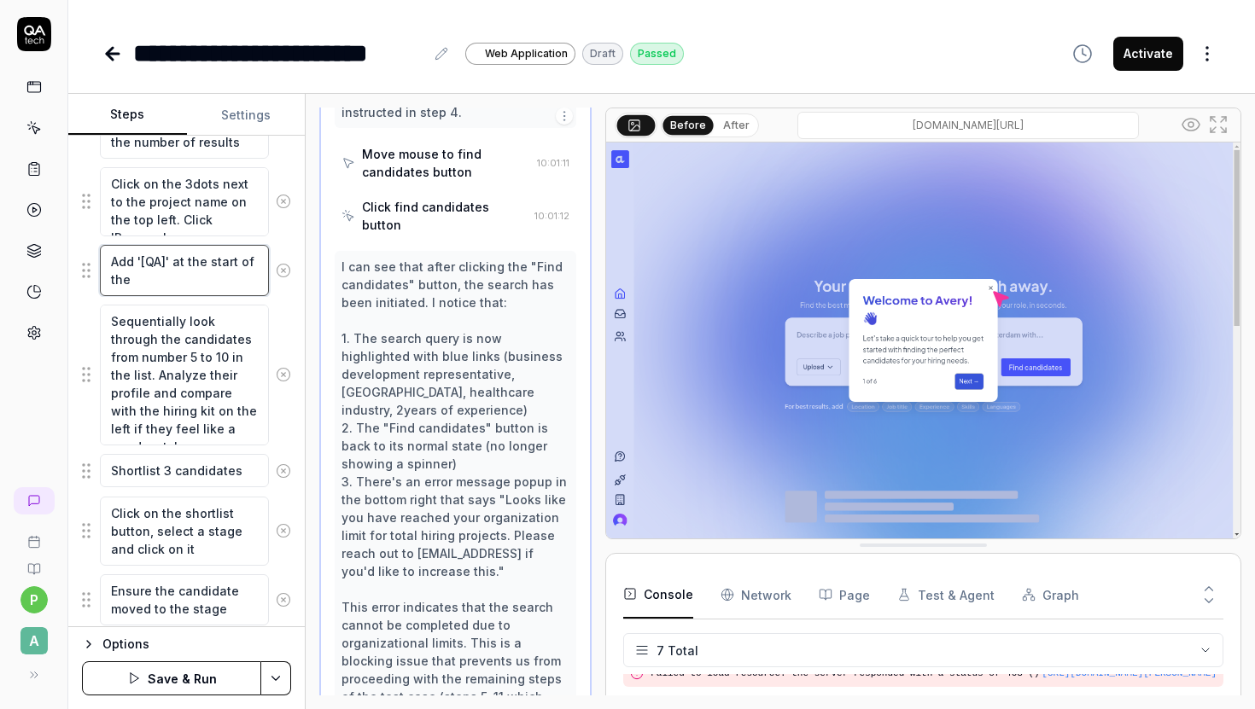
paste textarea "Display Title"
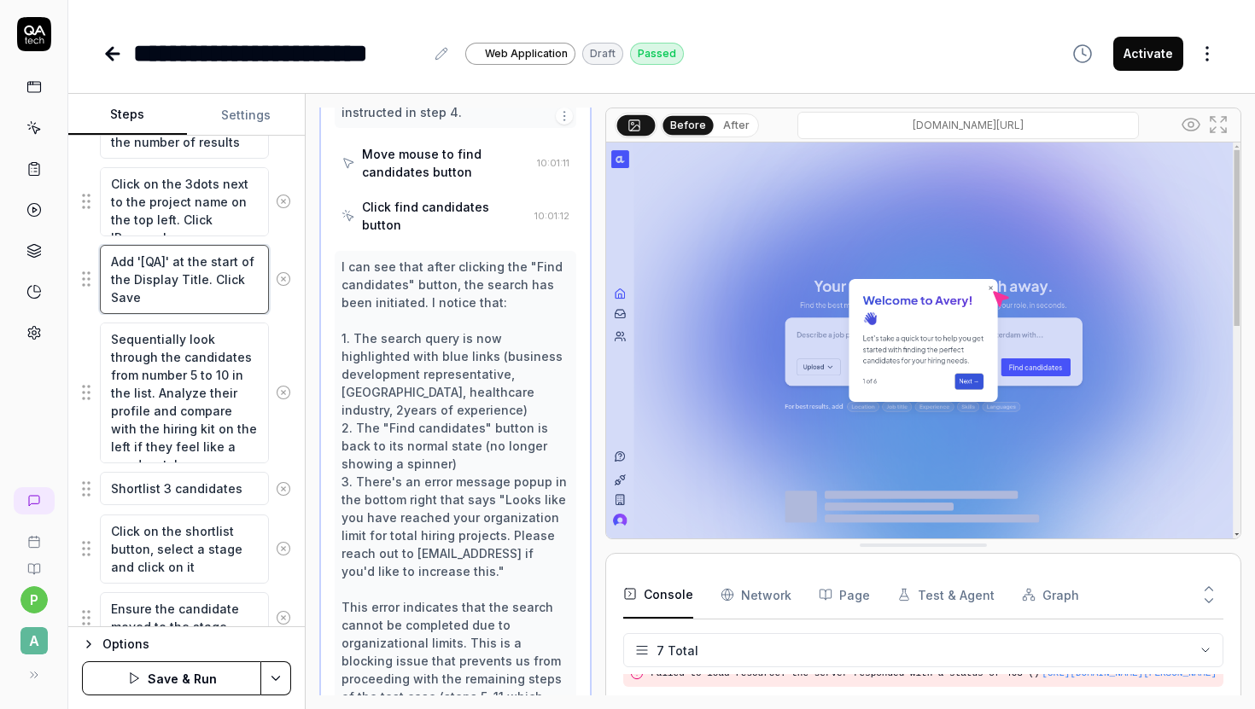
type textarea "Add '[QA]' at the start of the Display Title. Click Save"
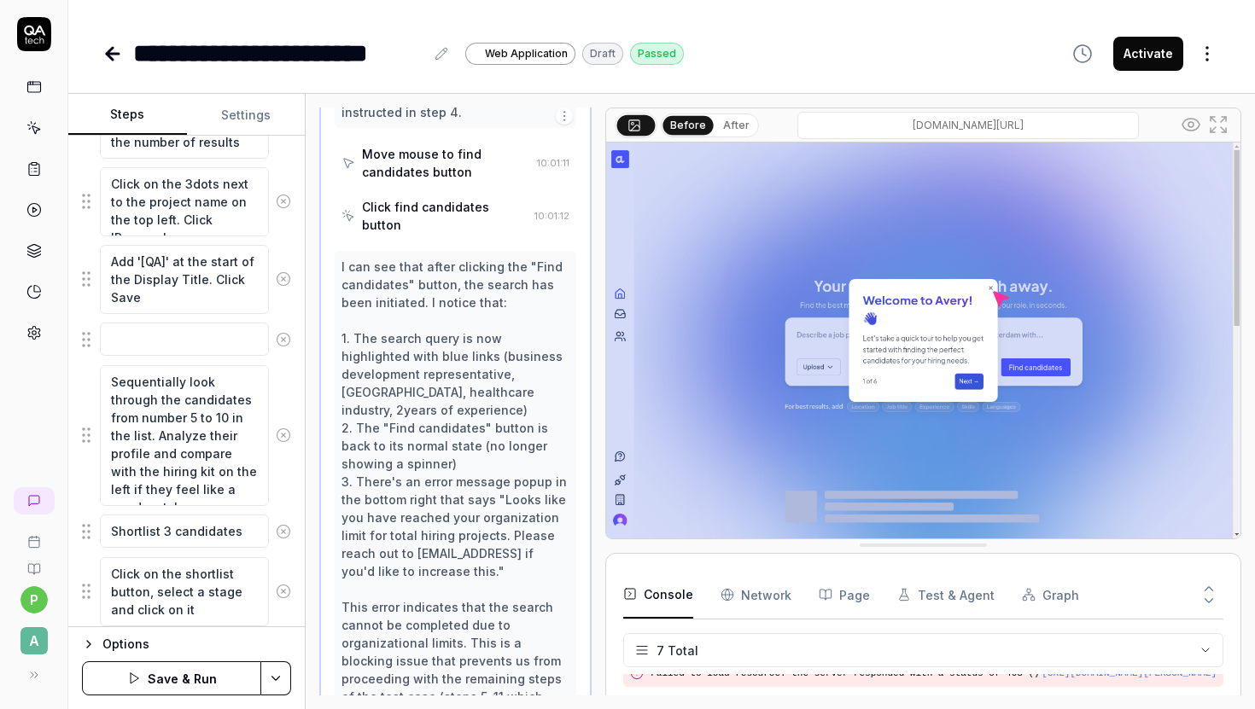
click at [418, 95] on div "Open browser 10:00:04 Default environment https://frontend-staging-1889.up.rail…" at bounding box center [780, 401] width 949 height 615
click at [166, 678] on button "Save & Run" at bounding box center [171, 678] width 179 height 34
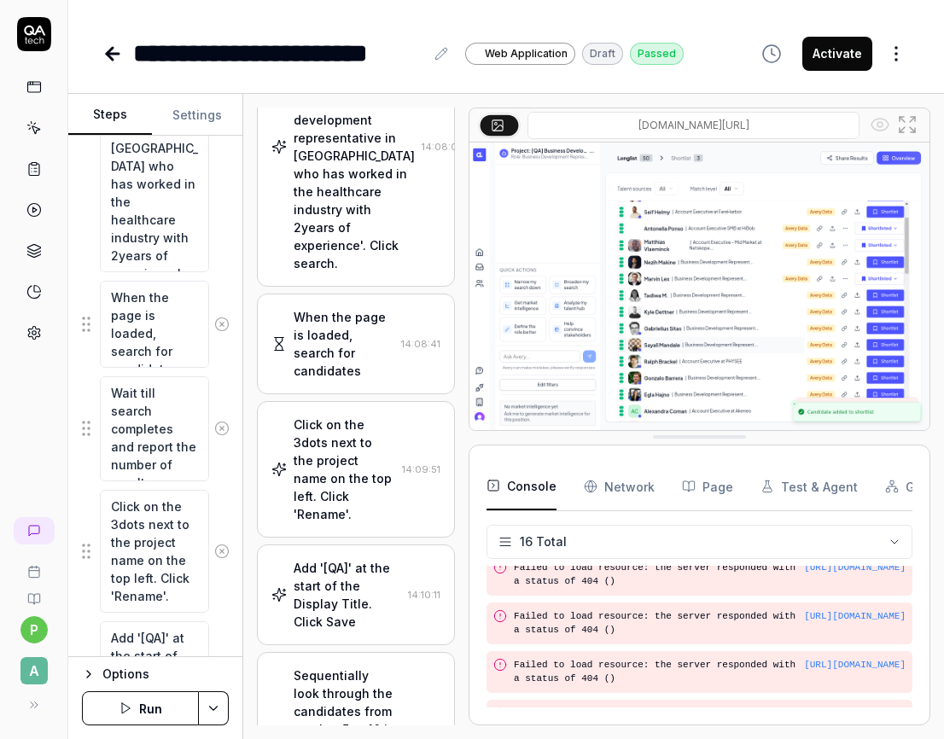
scroll to position [1286, 0]
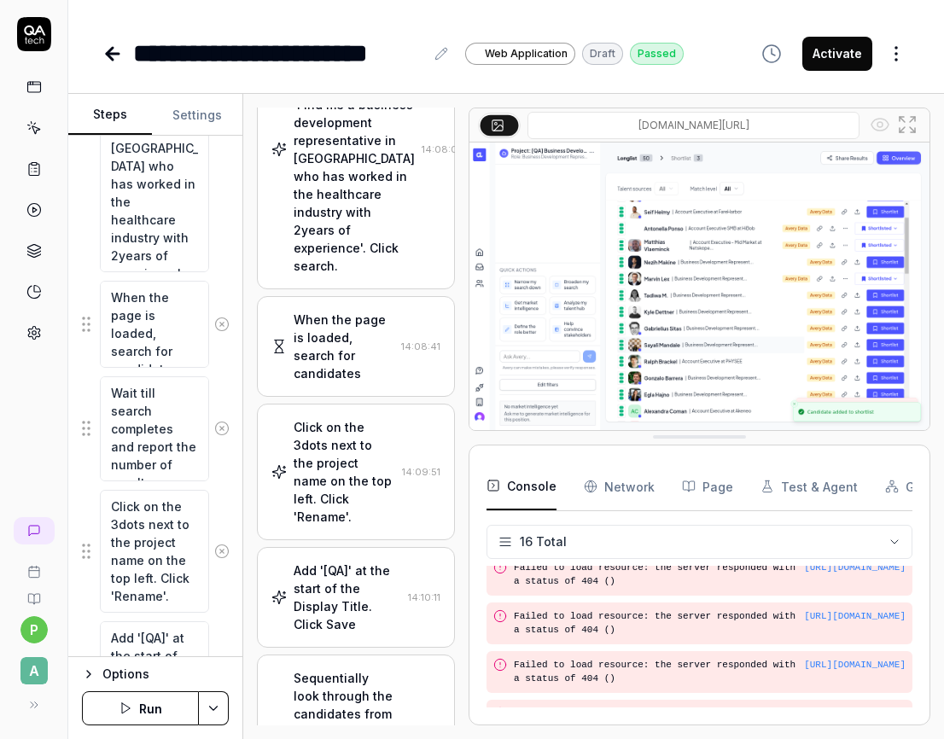
click at [368, 311] on div "When the page is loaded, search for candidates" at bounding box center [344, 347] width 101 height 72
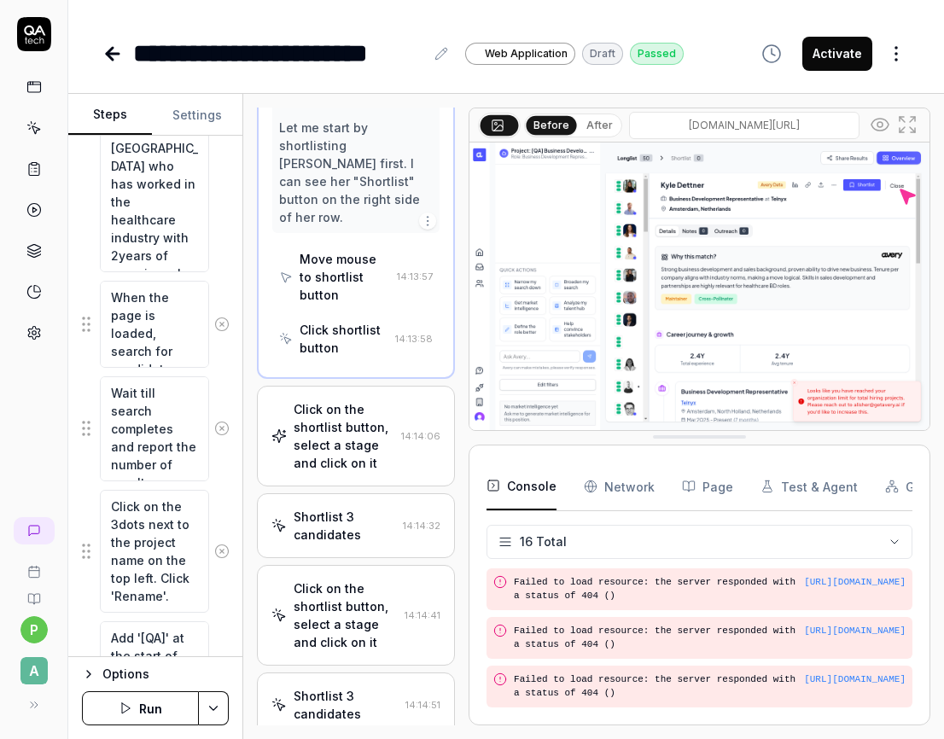
scroll to position [4225, 0]
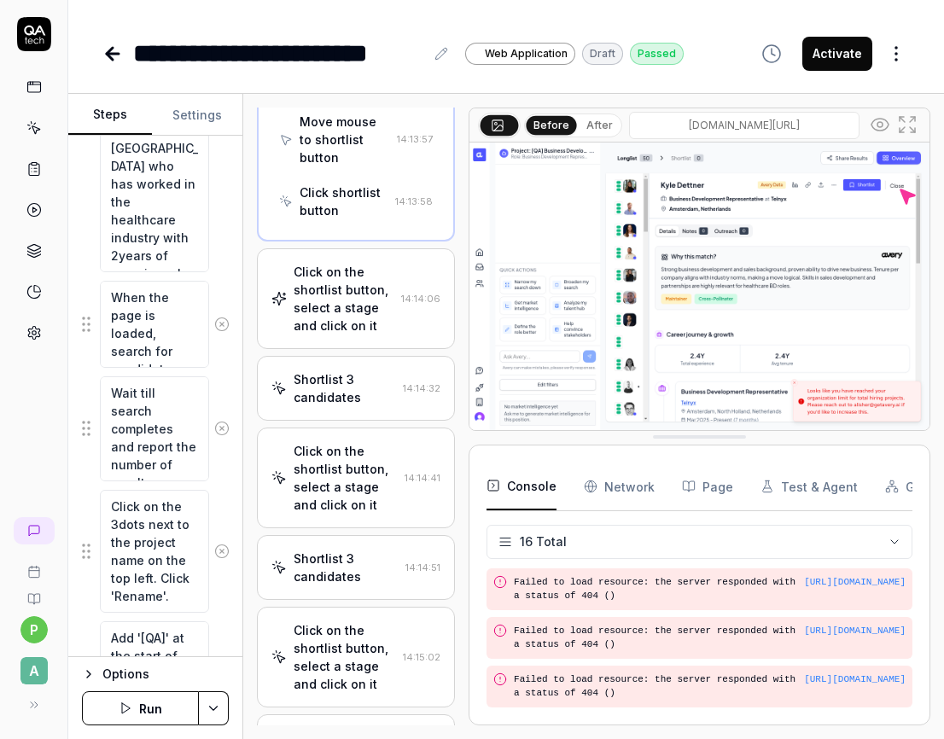
click at [337, 708] on div "Test completed successfully" at bounding box center [346, 747] width 105 height 36
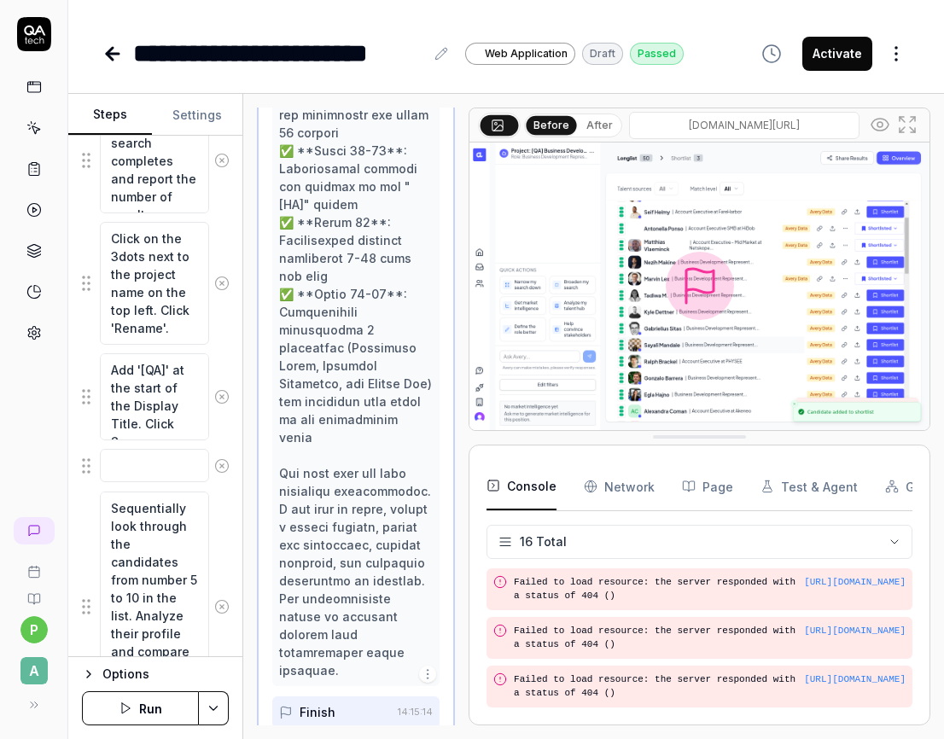
scroll to position [2104, 0]
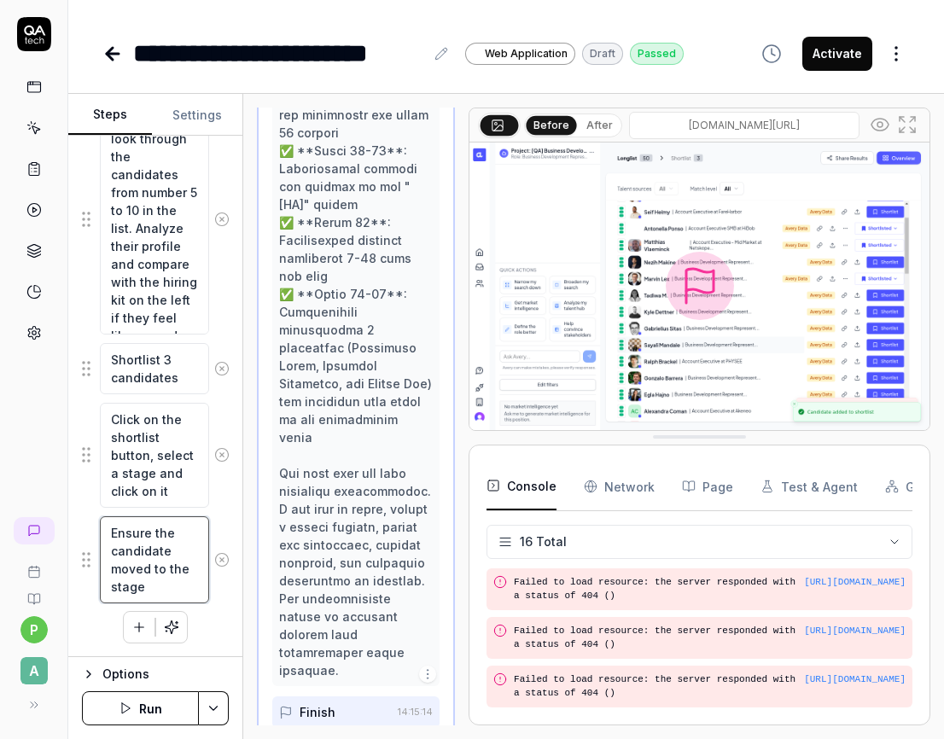
click at [157, 565] on textarea "Ensure the candidate moved to the stage" at bounding box center [154, 559] width 109 height 87
click at [154, 448] on textarea "Click on the shortlist button, select a stage and click on it" at bounding box center [154, 455] width 109 height 105
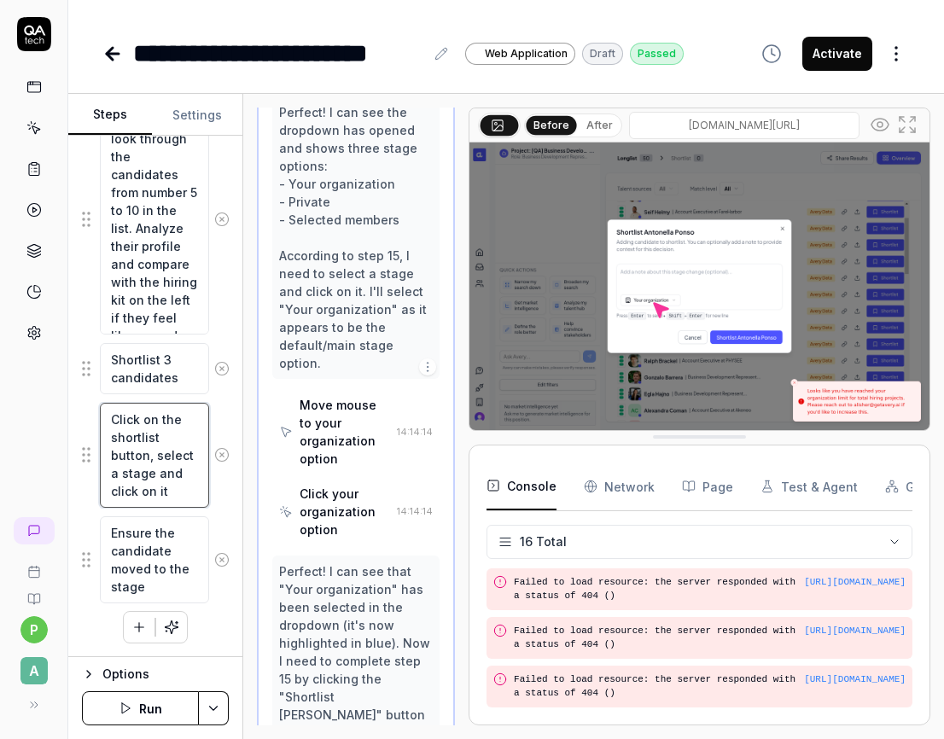
scroll to position [2821, 0]
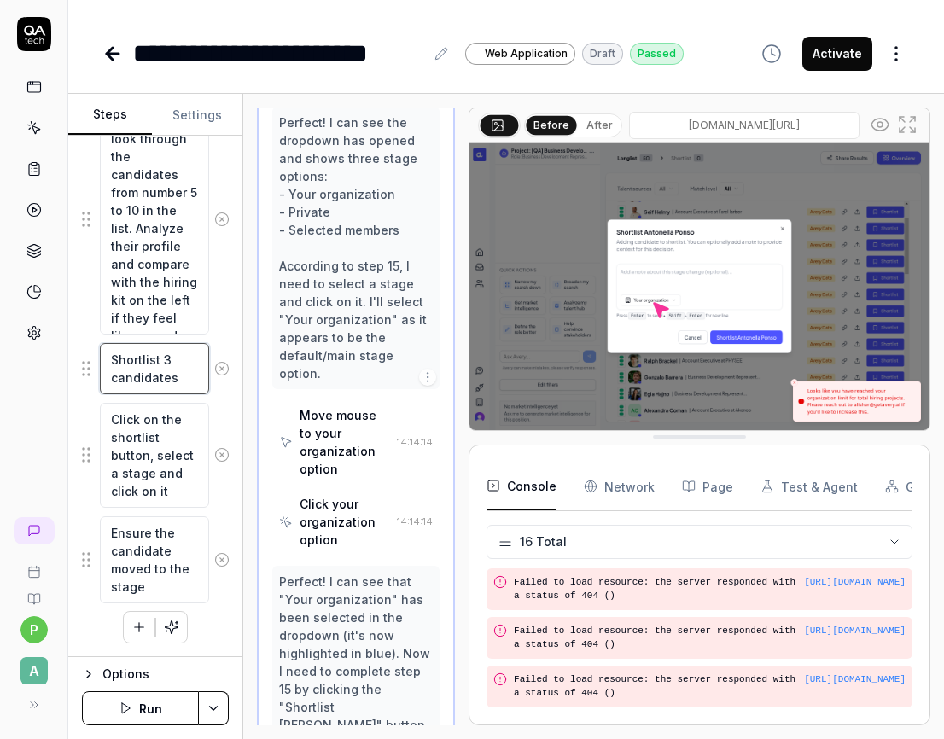
click at [160, 372] on textarea "Shortlist 3 candidates" at bounding box center [154, 368] width 109 height 51
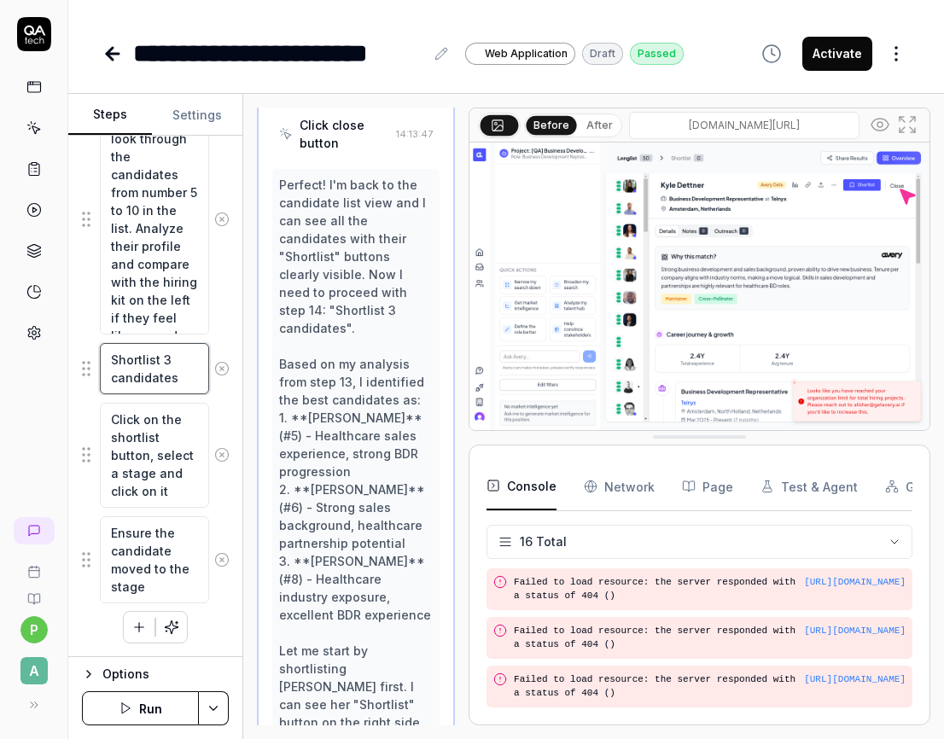
scroll to position [3562, 0]
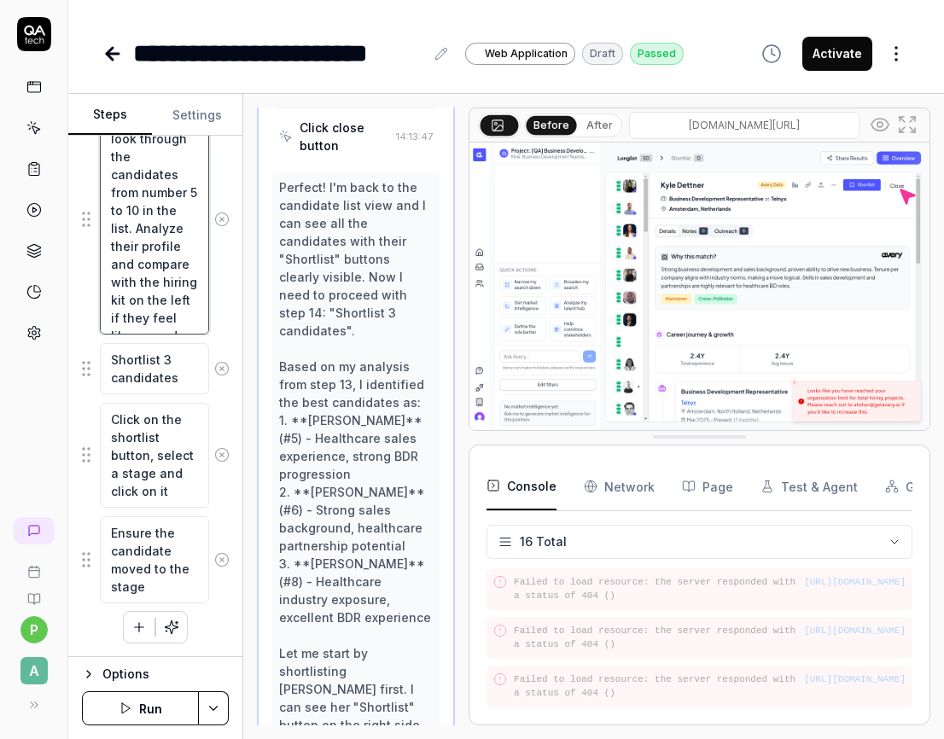
click at [163, 282] on textarea "Sequentially look through the candidates from number 5 to 10 in the list. Analy…" at bounding box center [154, 219] width 109 height 230
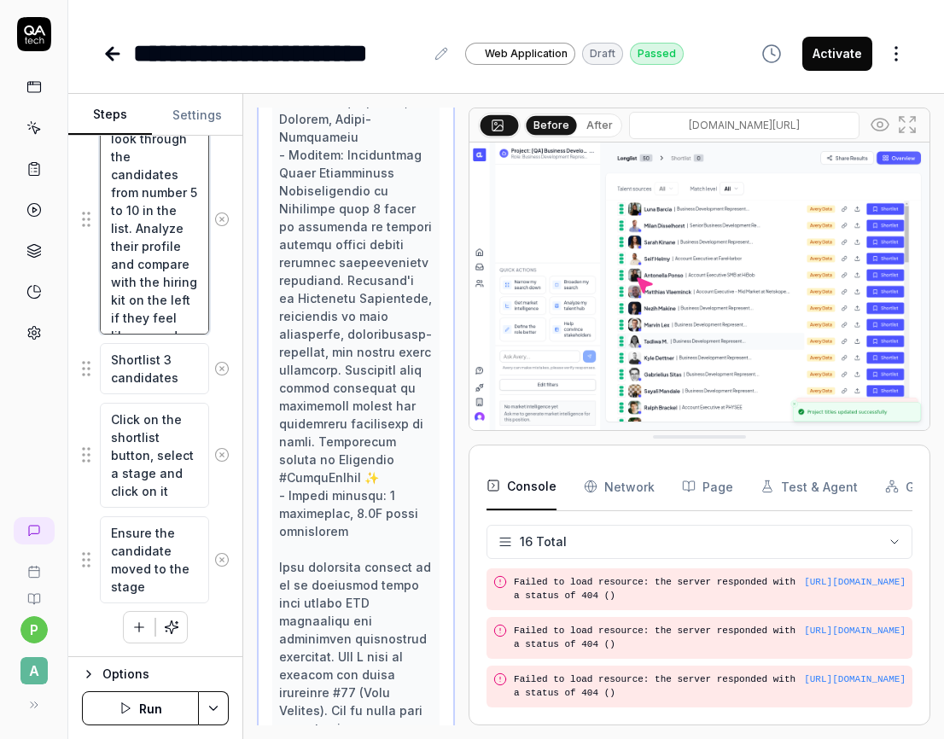
scroll to position [9325, 0]
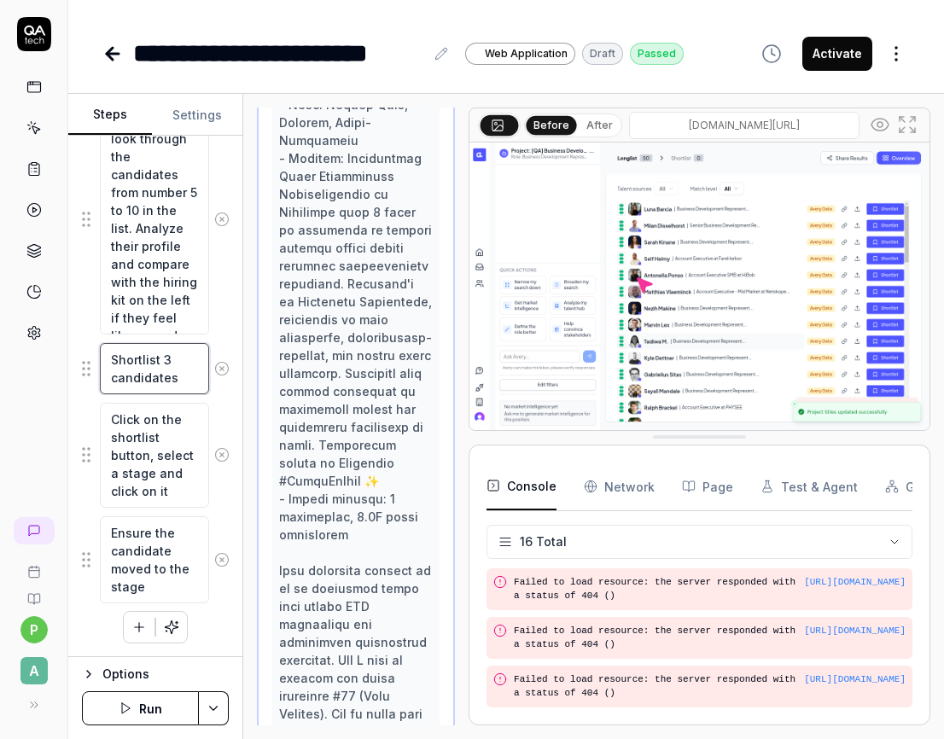
click at [165, 375] on textarea "Shortlist 3 candidates" at bounding box center [154, 368] width 109 height 51
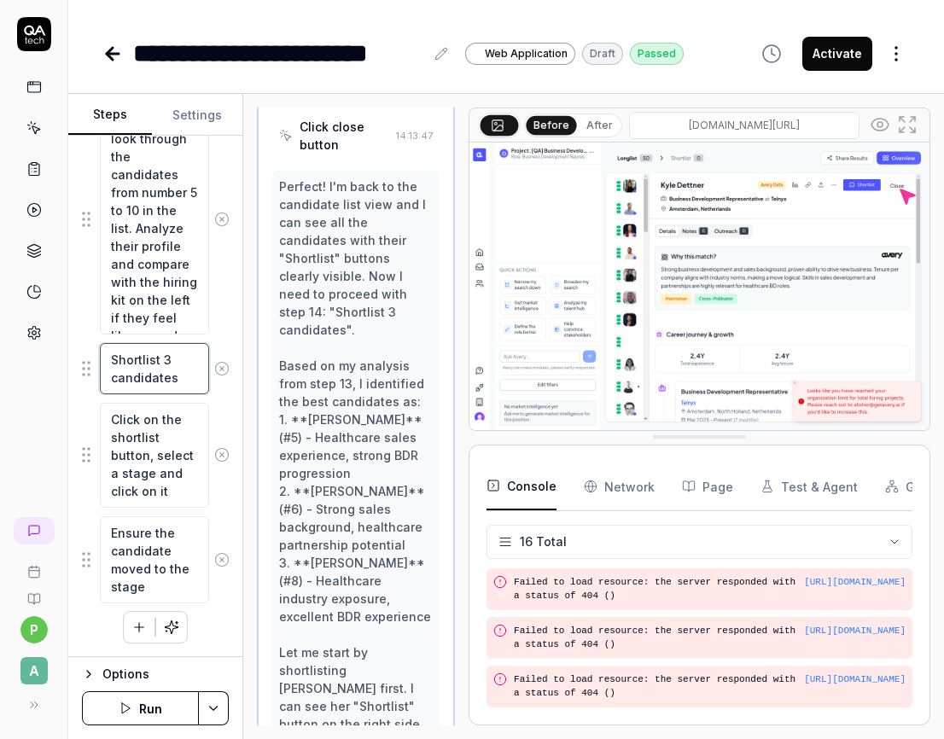
scroll to position [3562, 0]
click at [152, 457] on textarea "Click on the shortlist button, select a stage and click on it" at bounding box center [154, 455] width 109 height 105
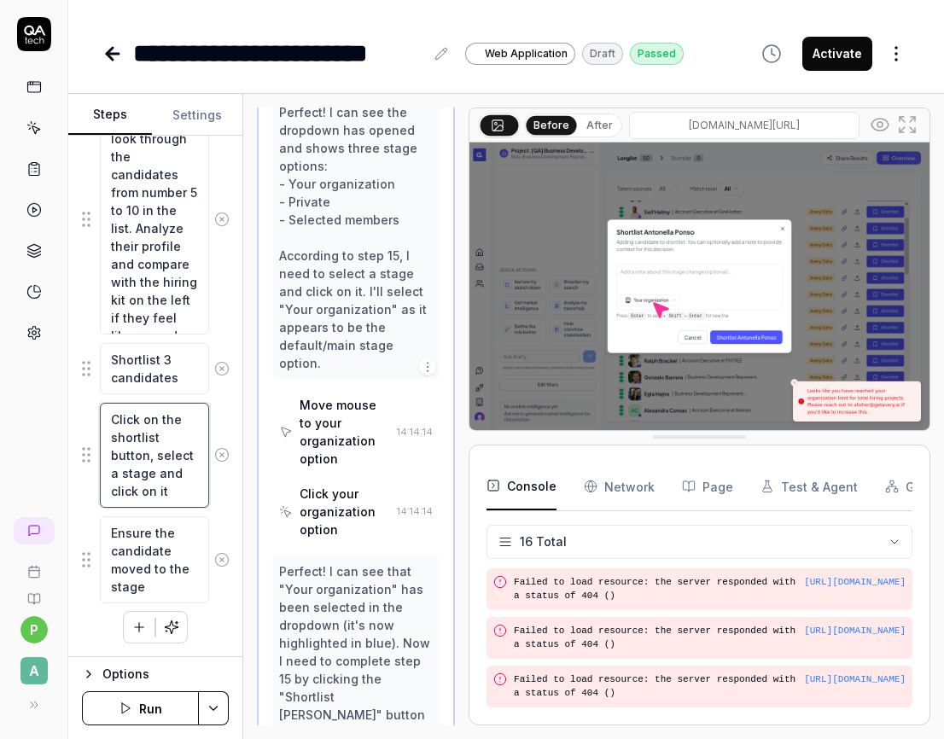
scroll to position [2821, 0]
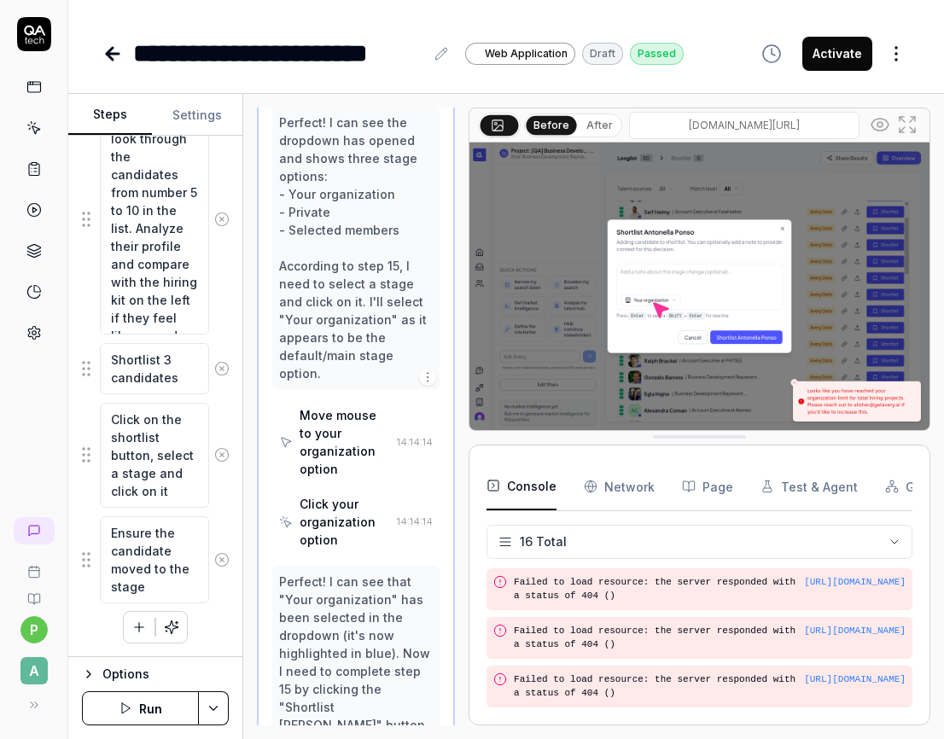
click at [858, 63] on button "Activate" at bounding box center [837, 54] width 70 height 34
click at [90, 670] on icon "button" at bounding box center [89, 674] width 14 height 14
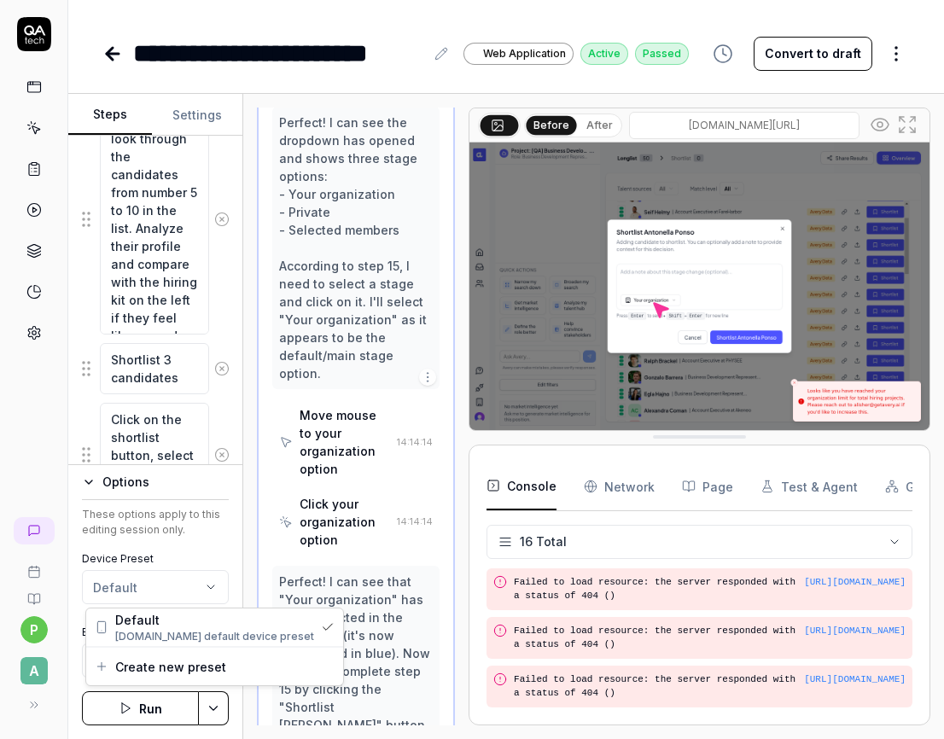
click at [155, 583] on html "**********" at bounding box center [472, 369] width 944 height 739
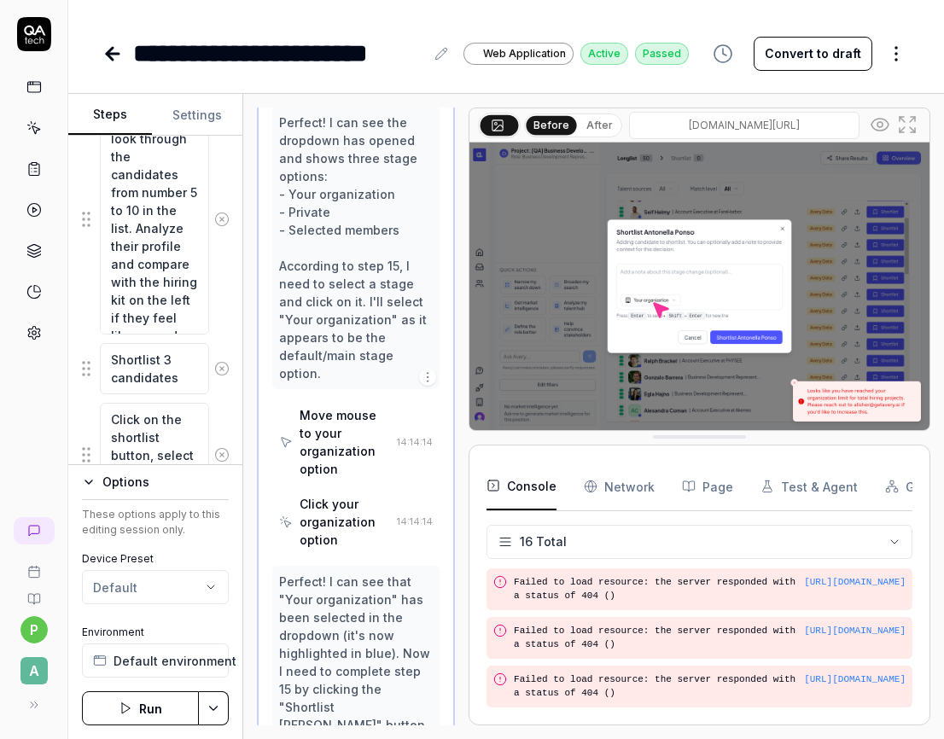
click at [213, 706] on html "**********" at bounding box center [472, 369] width 944 height 739
click at [184, 109] on html "**********" at bounding box center [472, 369] width 944 height 739
click at [187, 111] on button "Settings" at bounding box center [197, 115] width 90 height 41
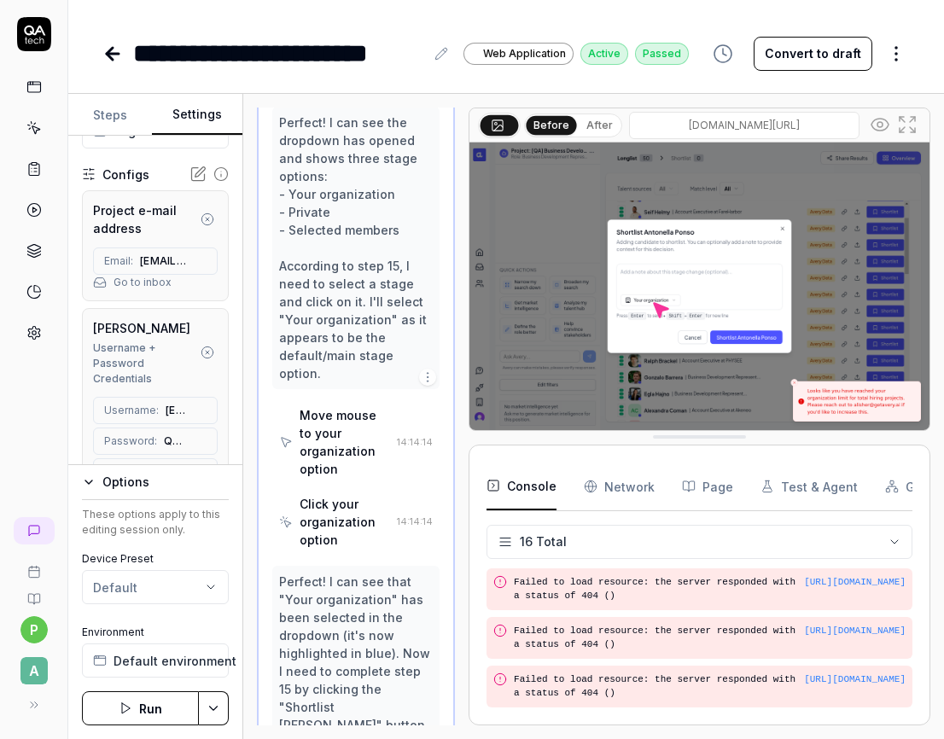
scroll to position [137, 0]
click at [134, 477] on div "Options" at bounding box center [165, 482] width 126 height 20
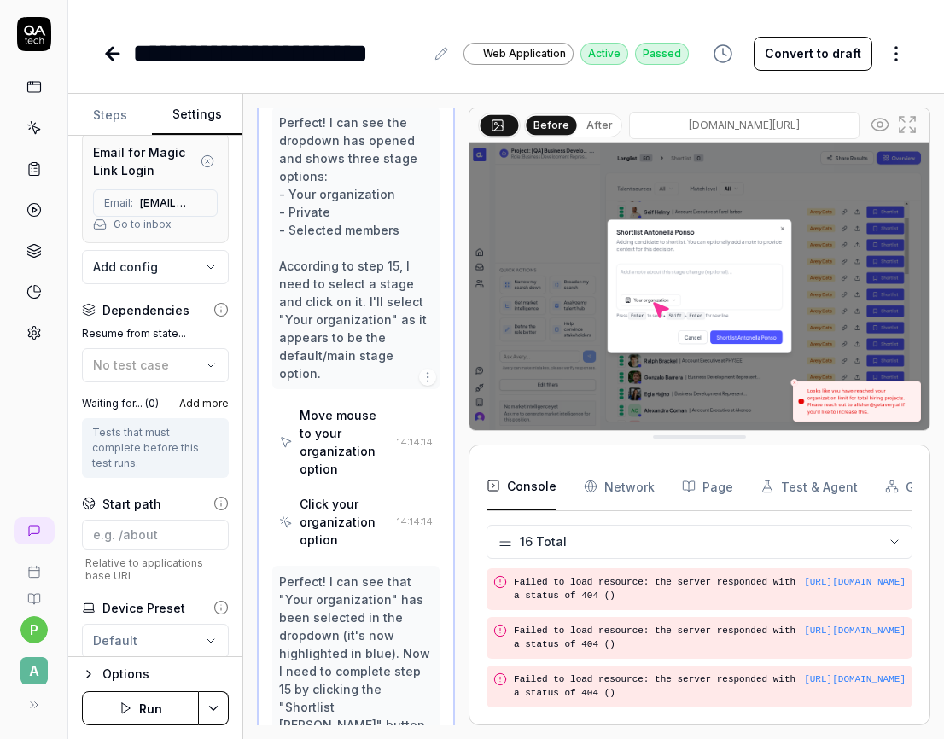
scroll to position [544, 0]
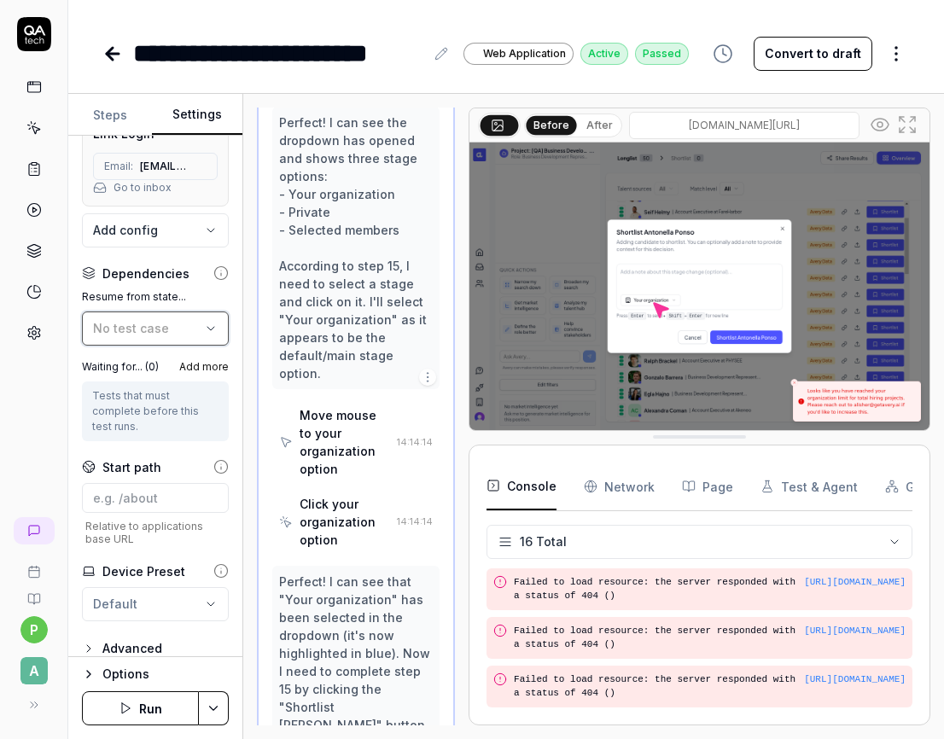
click at [141, 325] on span "No test case" at bounding box center [131, 328] width 76 height 15
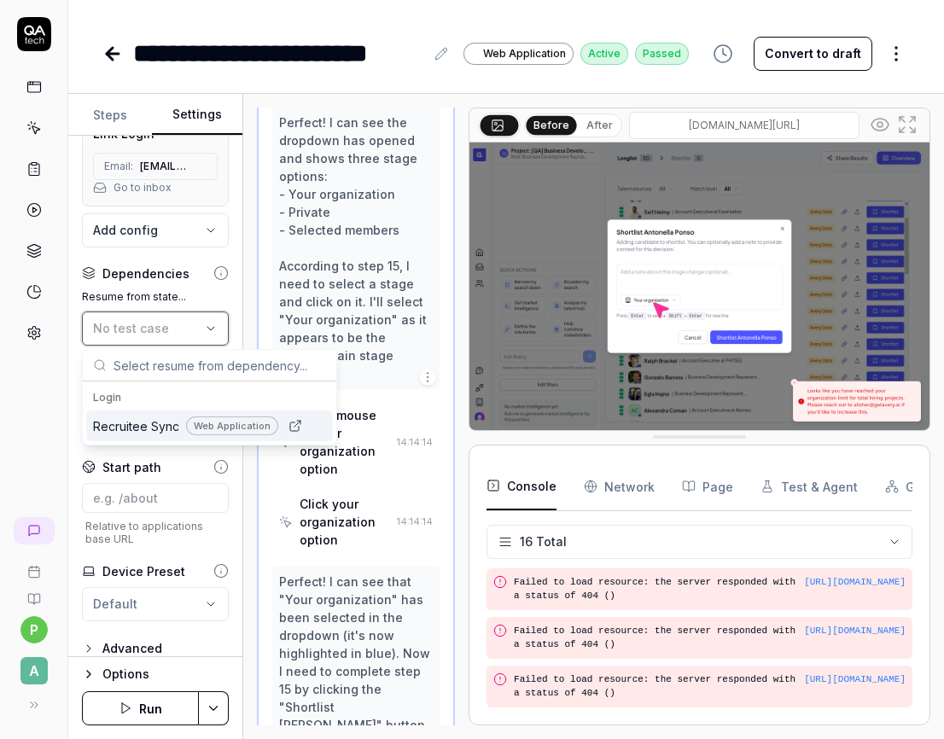
click at [141, 324] on span "No test case" at bounding box center [131, 328] width 76 height 15
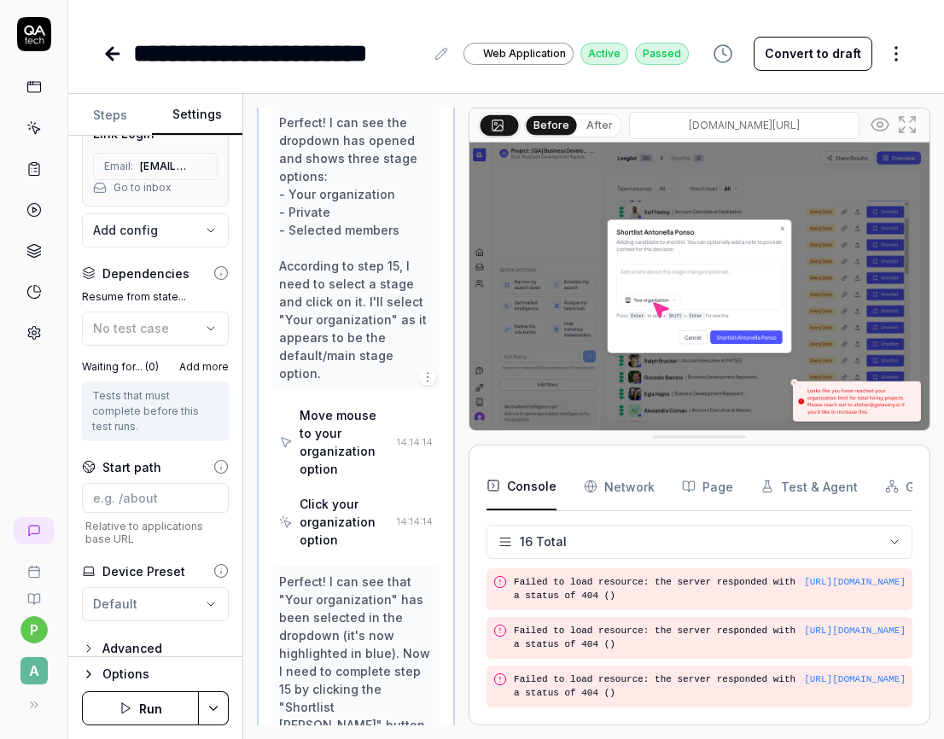
click at [160, 638] on div "Advanced" at bounding box center [132, 648] width 60 height 20
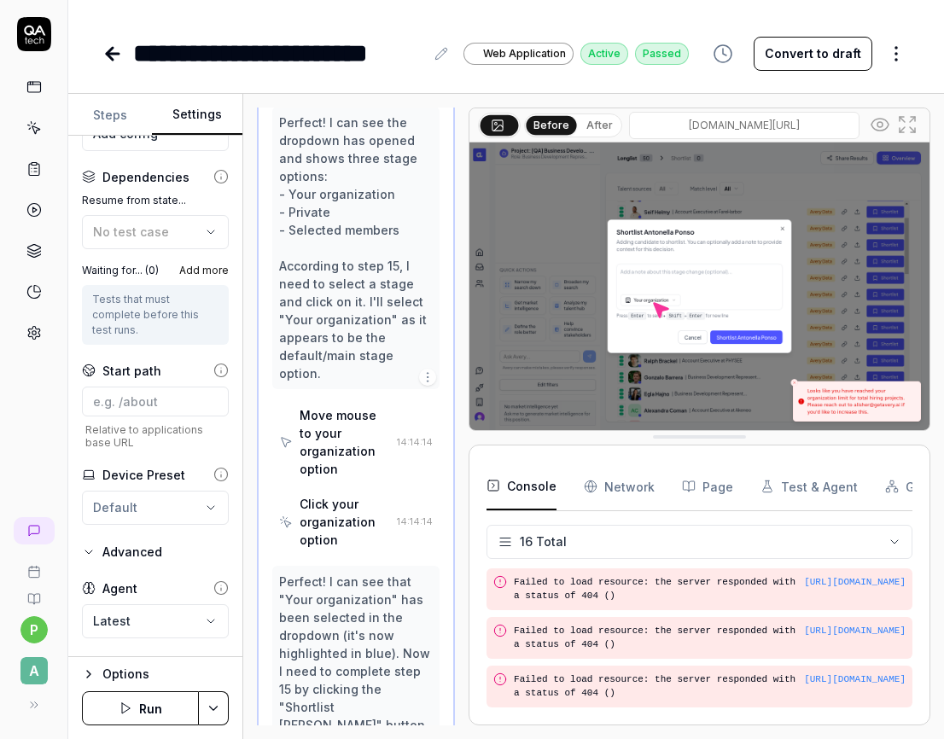
scroll to position [682, 0]
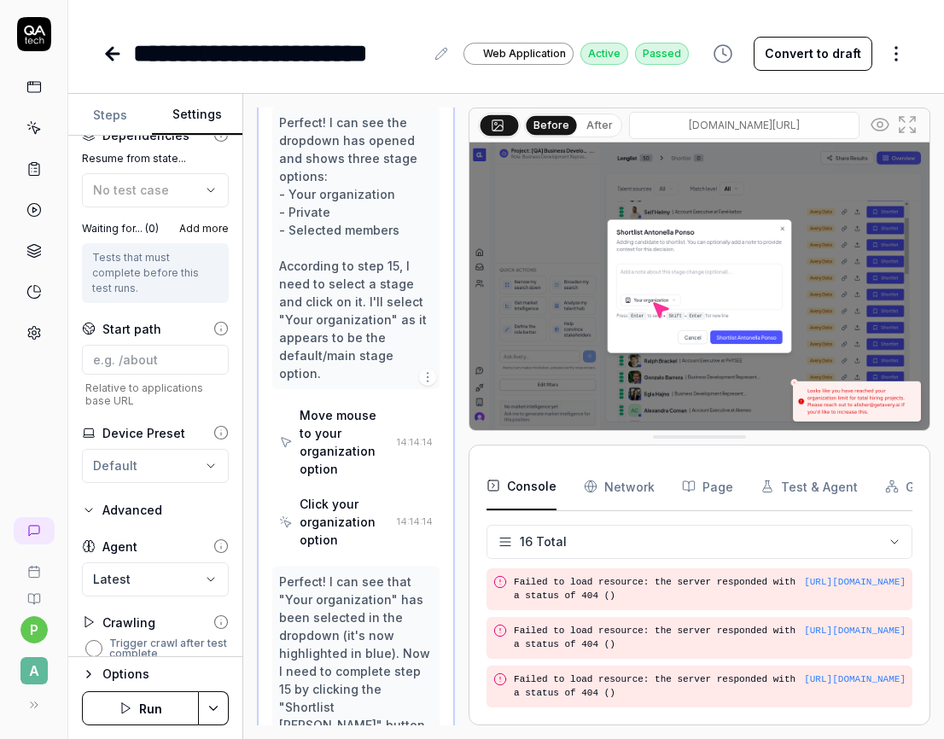
click at [98, 640] on button "Trigger crawl after test complete" at bounding box center [93, 648] width 17 height 17
click at [118, 708] on button "Save & Run" at bounding box center [140, 708] width 117 height 34
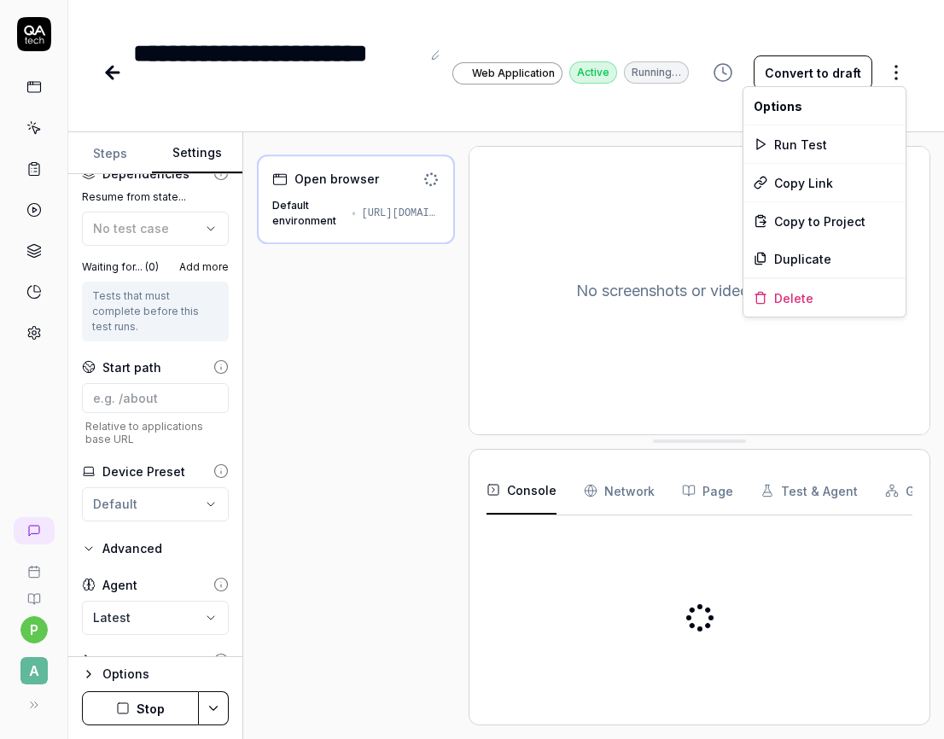
click at [892, 67] on html "**********" at bounding box center [472, 369] width 944 height 739
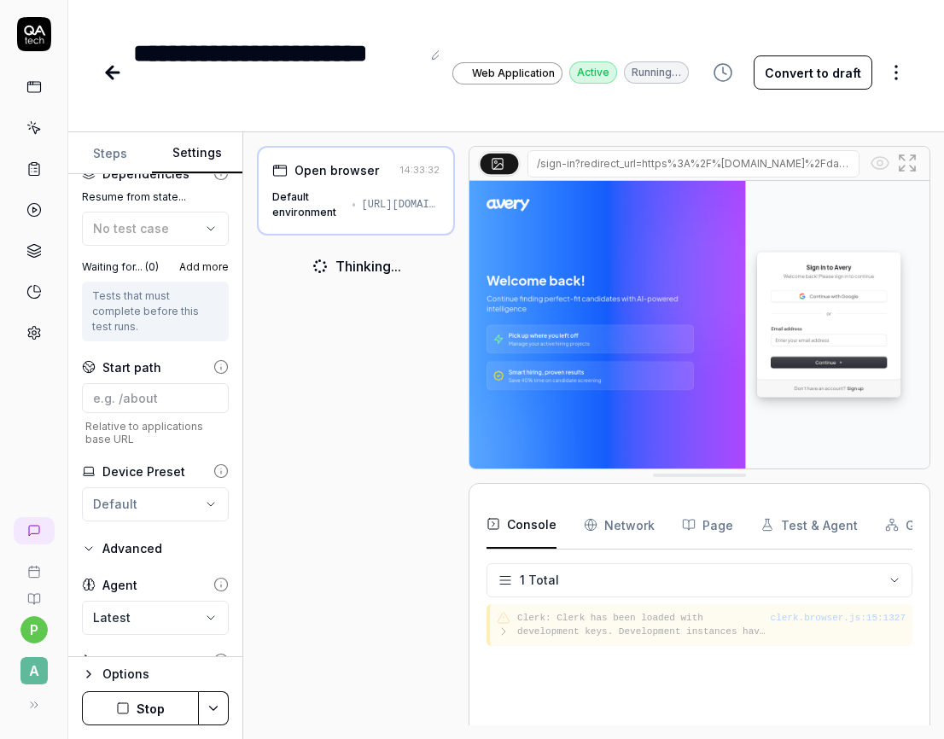
click at [892, 67] on html "**********" at bounding box center [472, 369] width 944 height 739
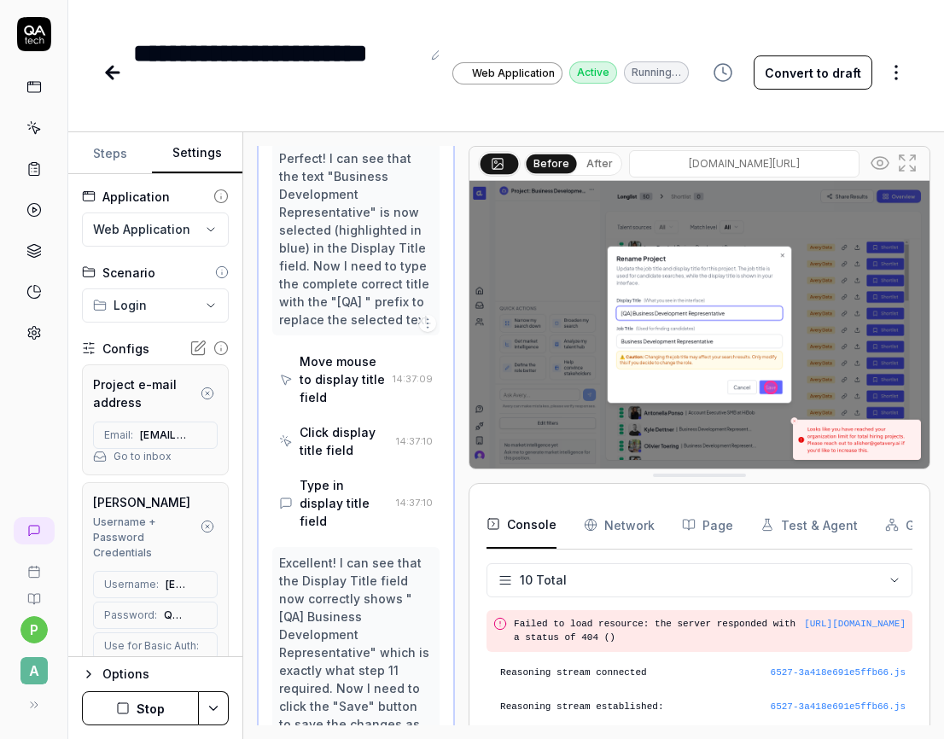
scroll to position [5012, 0]
click at [110, 154] on button "Steps" at bounding box center [110, 153] width 84 height 41
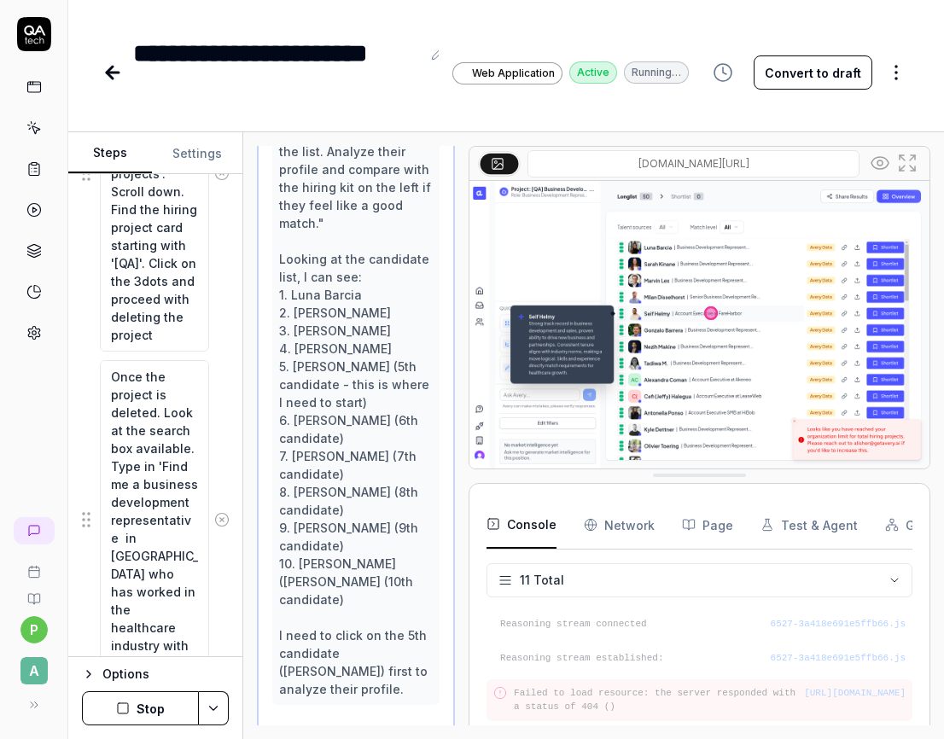
scroll to position [1080, 0]
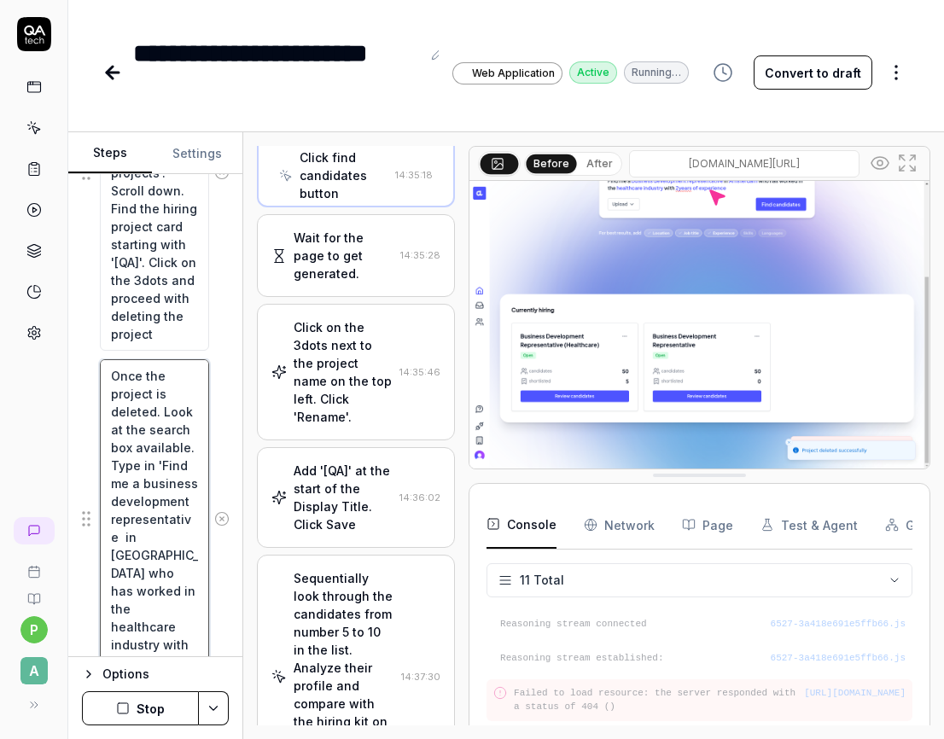
click at [160, 408] on textarea "Once the project is deleted. Look at the search box available. Type in 'Find me…" at bounding box center [154, 519] width 109 height 320
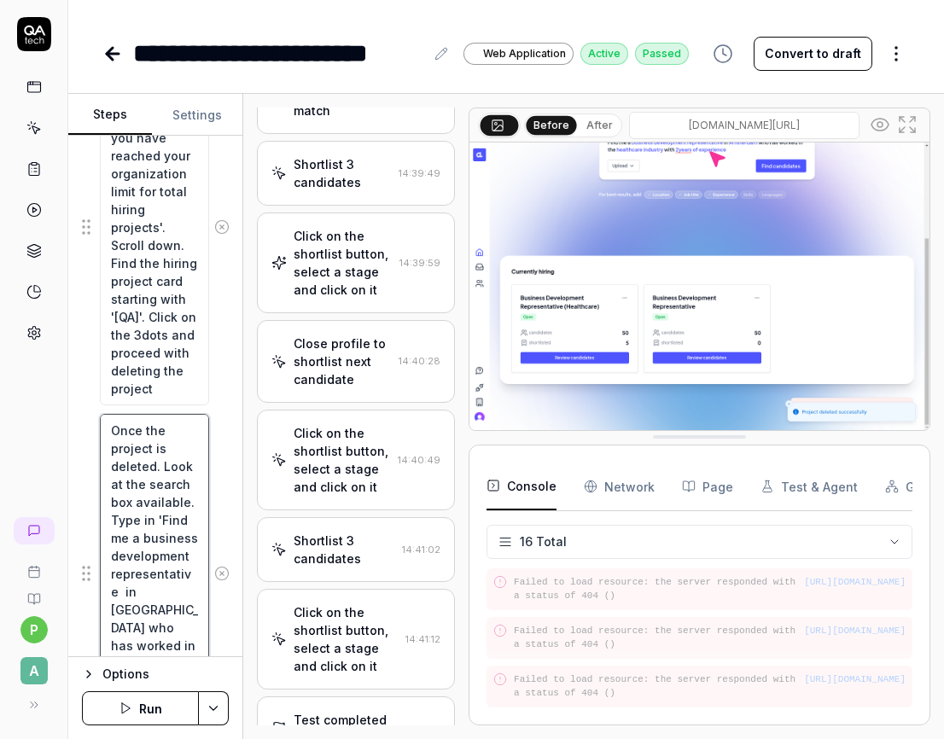
scroll to position [3223, 0]
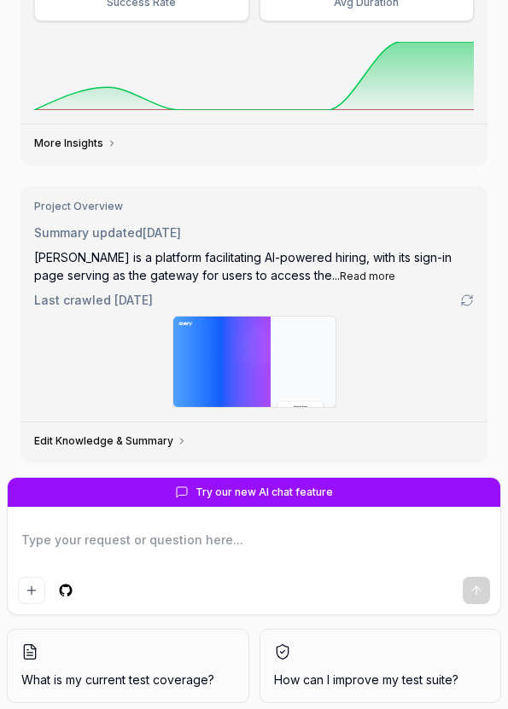
type textarea "*"
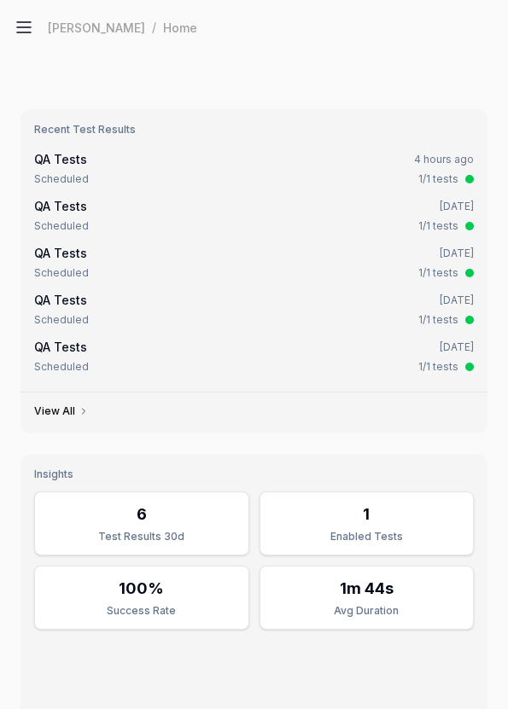
scroll to position [608, 0]
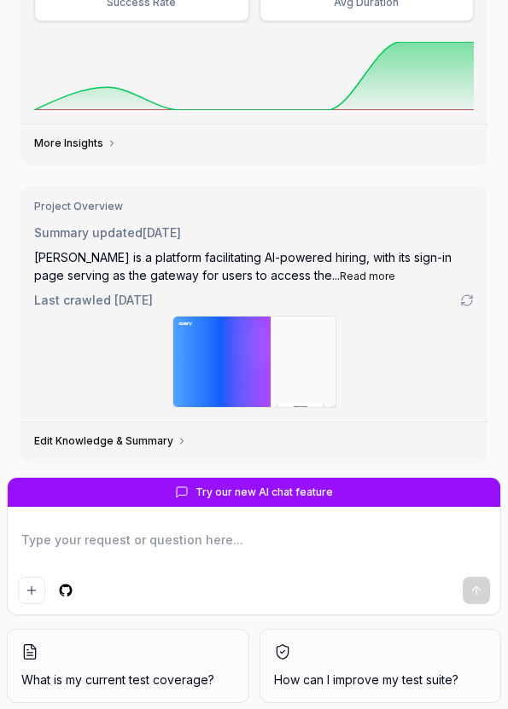
type textarea "*"
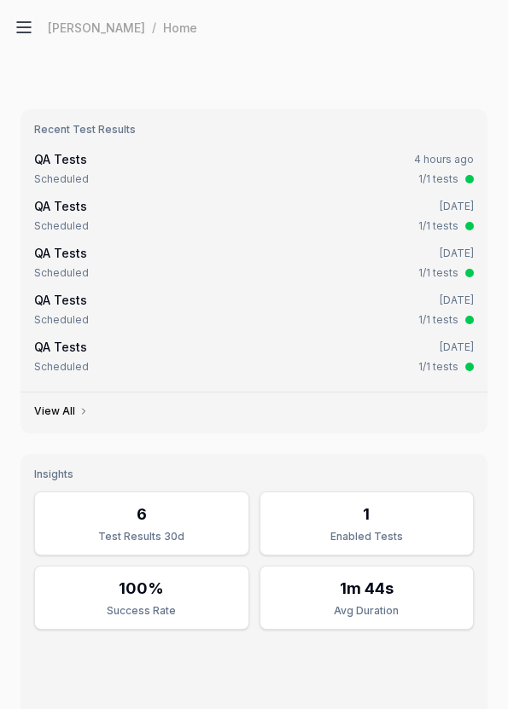
scroll to position [608, 0]
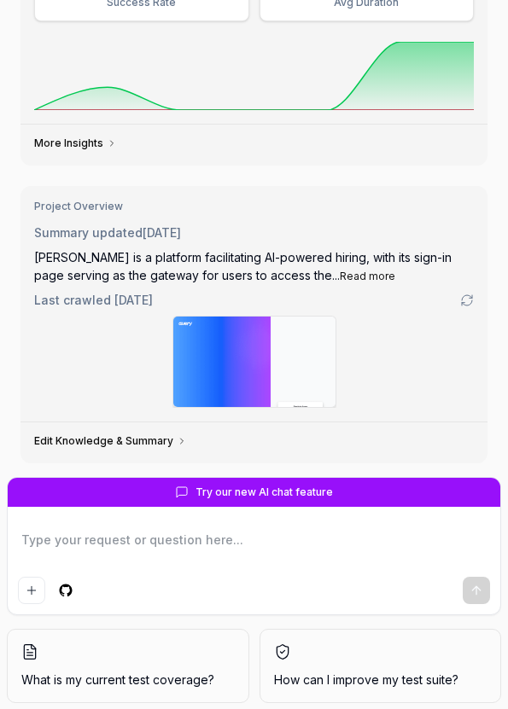
type textarea "*"
